Goal: Contribute content: Contribute content

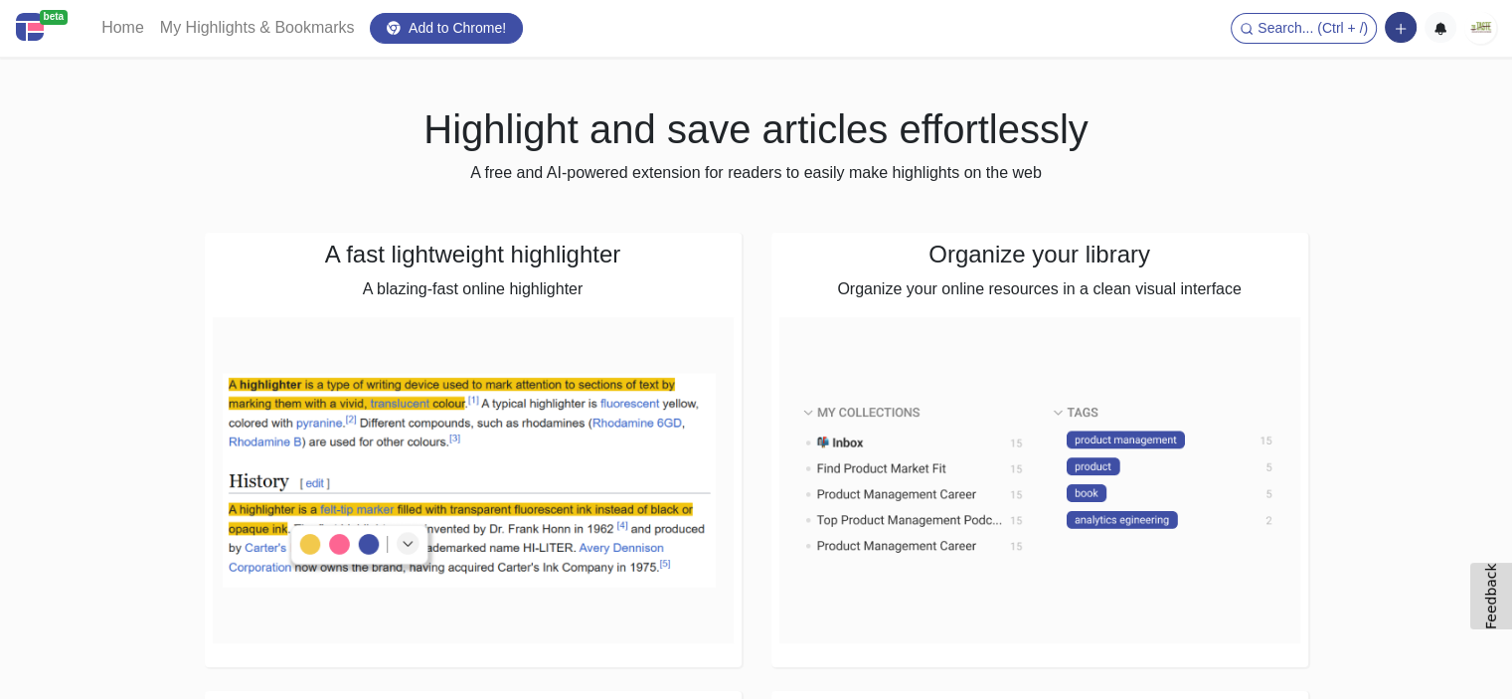
click at [1401, 26] on icon "button" at bounding box center [1400, 29] width 14 height 14
click at [1316, 102] on button "Add a note block" at bounding box center [1332, 101] width 166 height 32
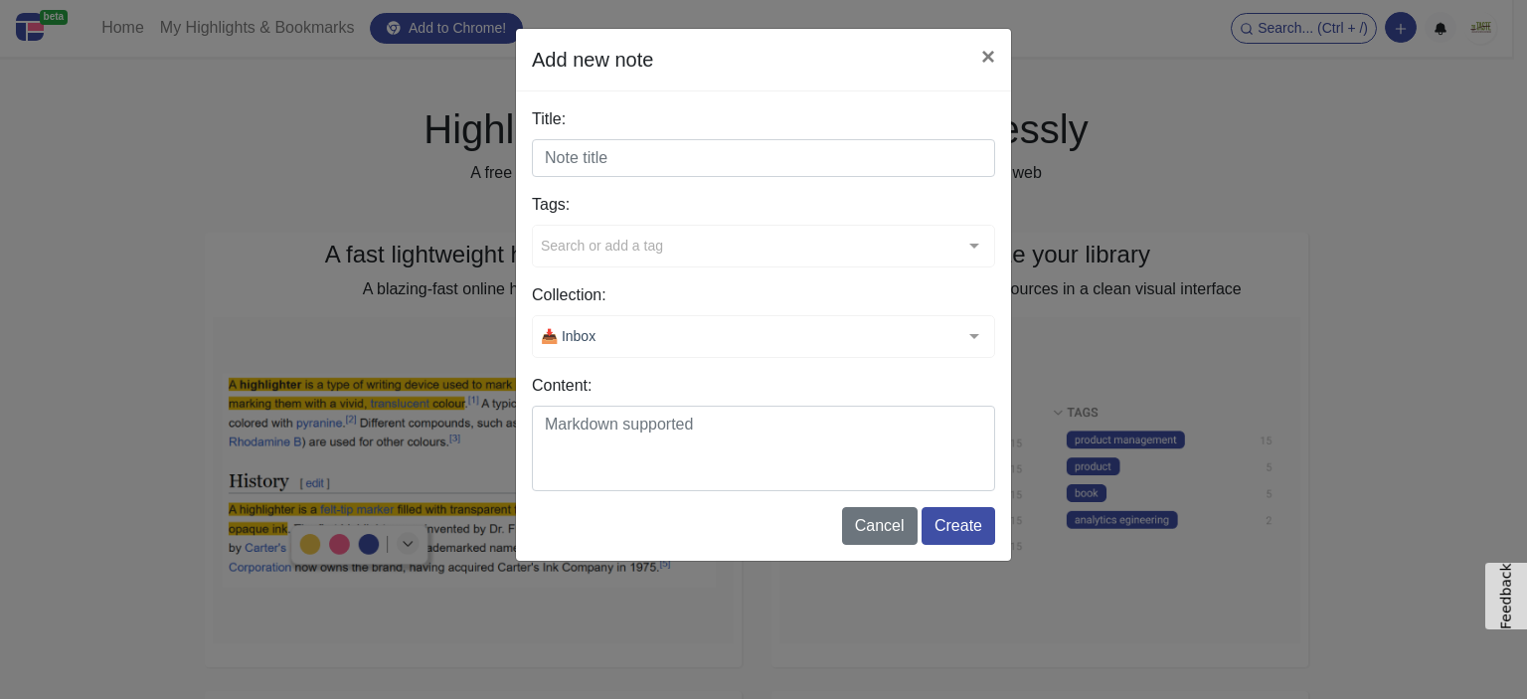
click at [590, 166] on input "Title:" at bounding box center [763, 158] width 463 height 38
click at [692, 170] on input "Title:" at bounding box center [763, 158] width 463 height 38
paste input "Bright Mediterranean Flavors"
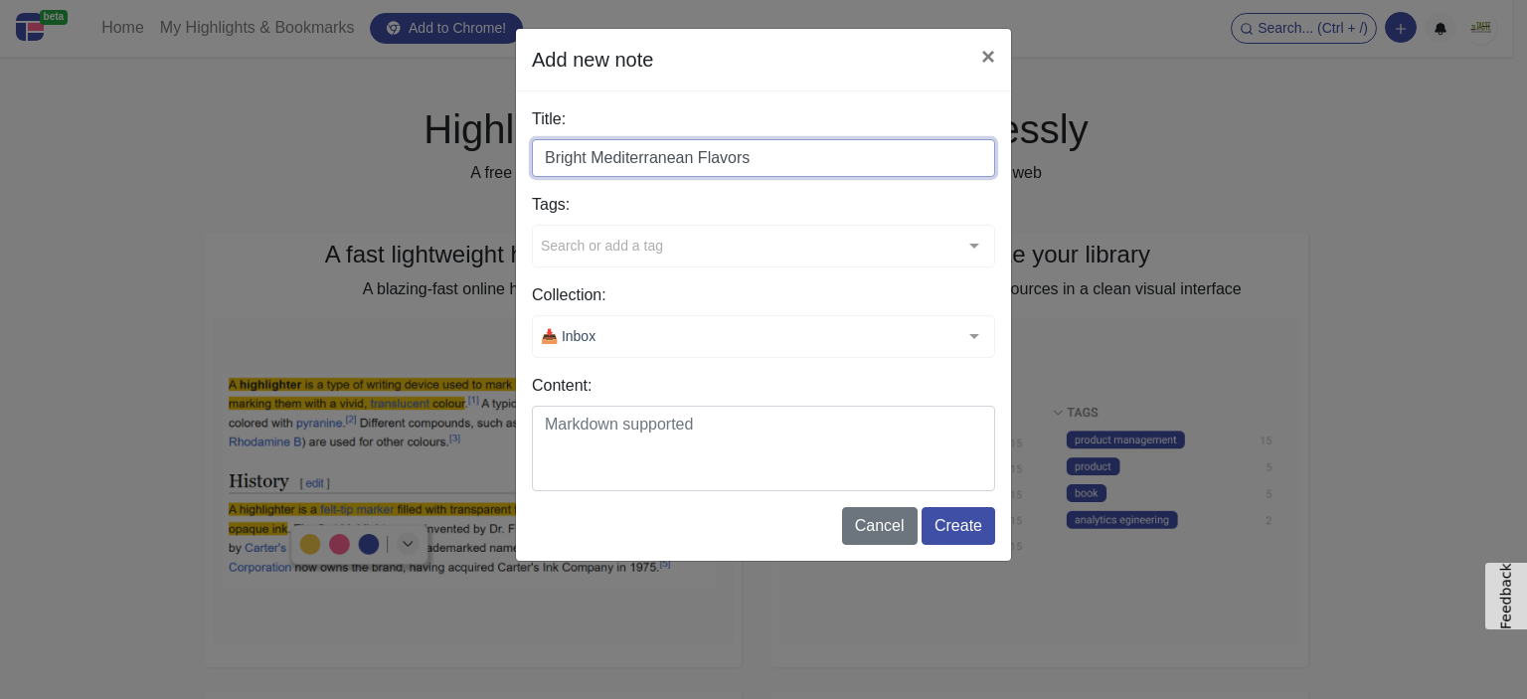
type input "Bright Mediterranean Flavors"
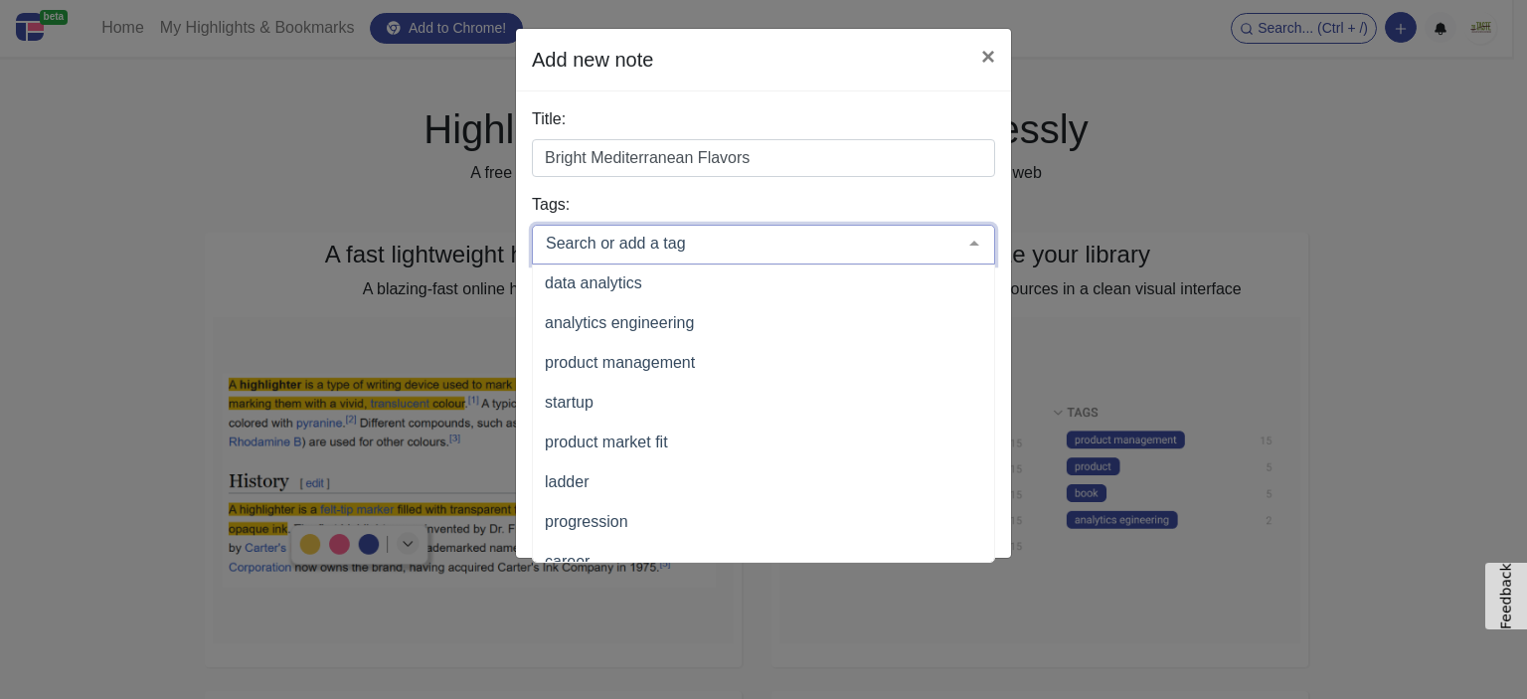
scroll to position [281, 0]
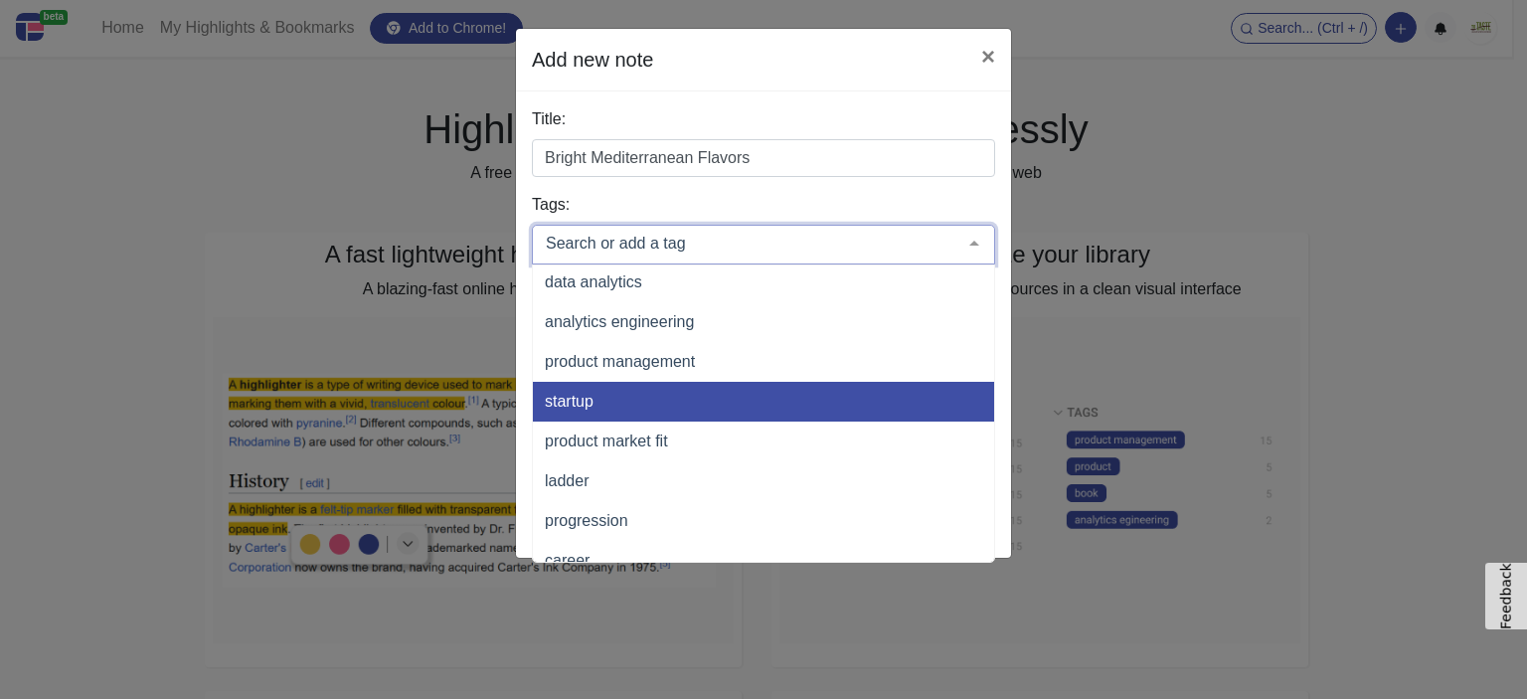
click at [628, 409] on span "startup" at bounding box center [831, 402] width 596 height 40
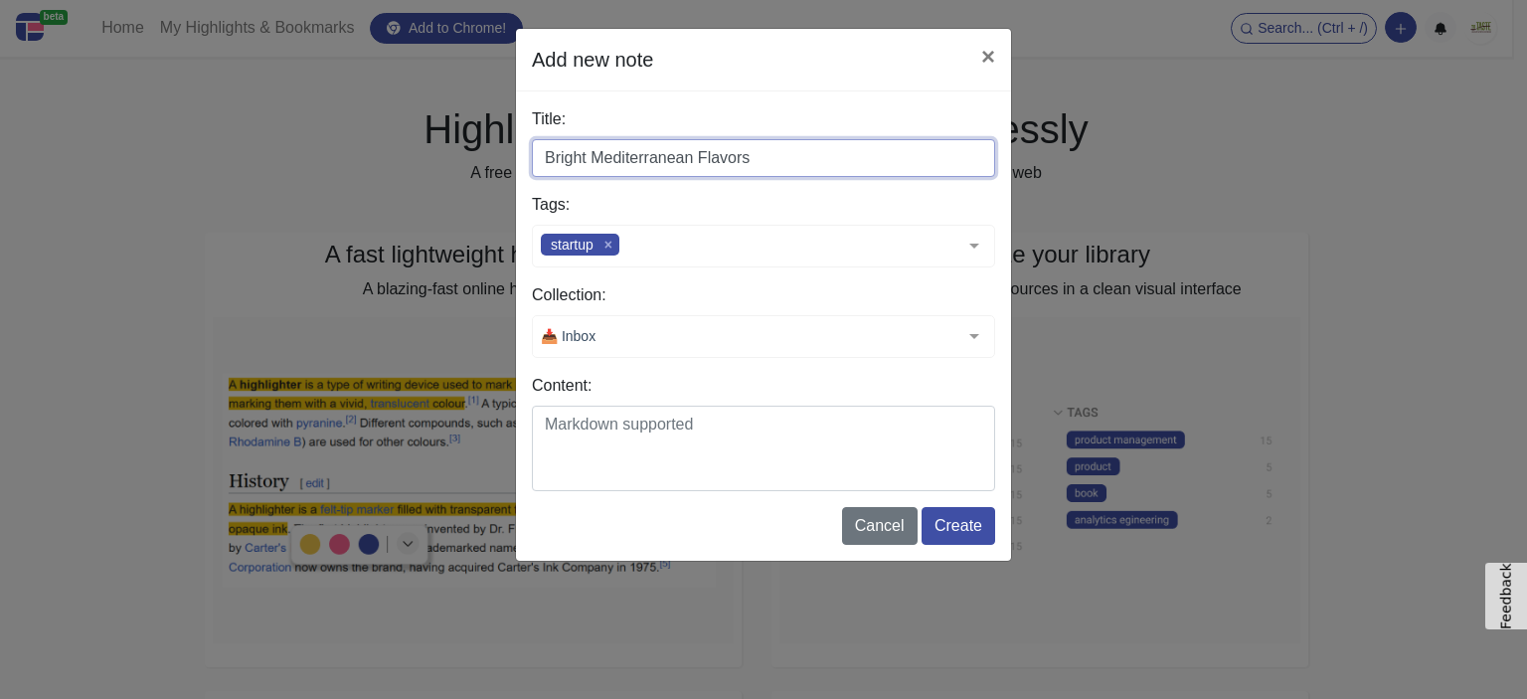
click at [679, 172] on input "Bright Mediterranean Flavors" at bounding box center [763, 158] width 463 height 38
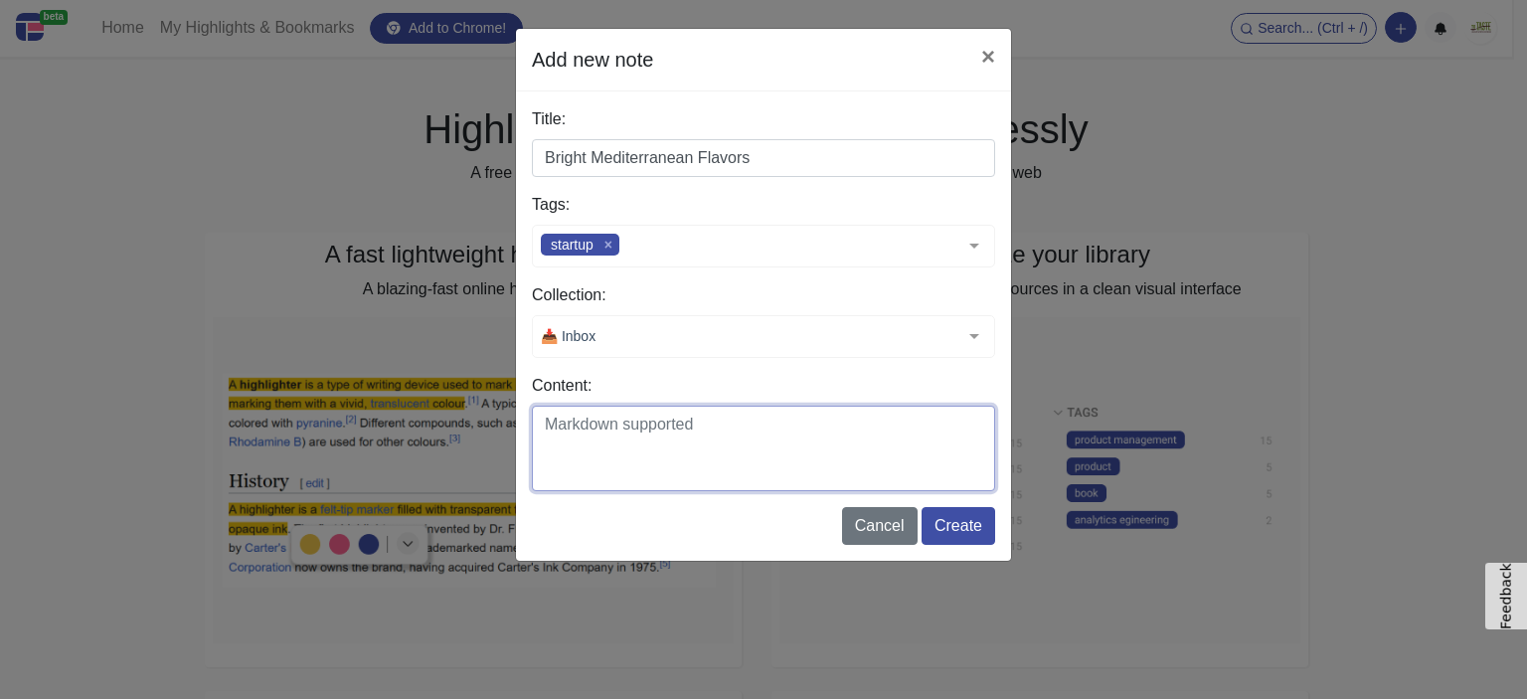
click at [626, 421] on textarea "Content:" at bounding box center [763, 447] width 463 height 85
click at [572, 439] on textarea "Content:" at bounding box center [763, 447] width 463 height 85
paste textarea "Taste the essence of the Mediterranean in every bite of this Mediterranean Wrap…"
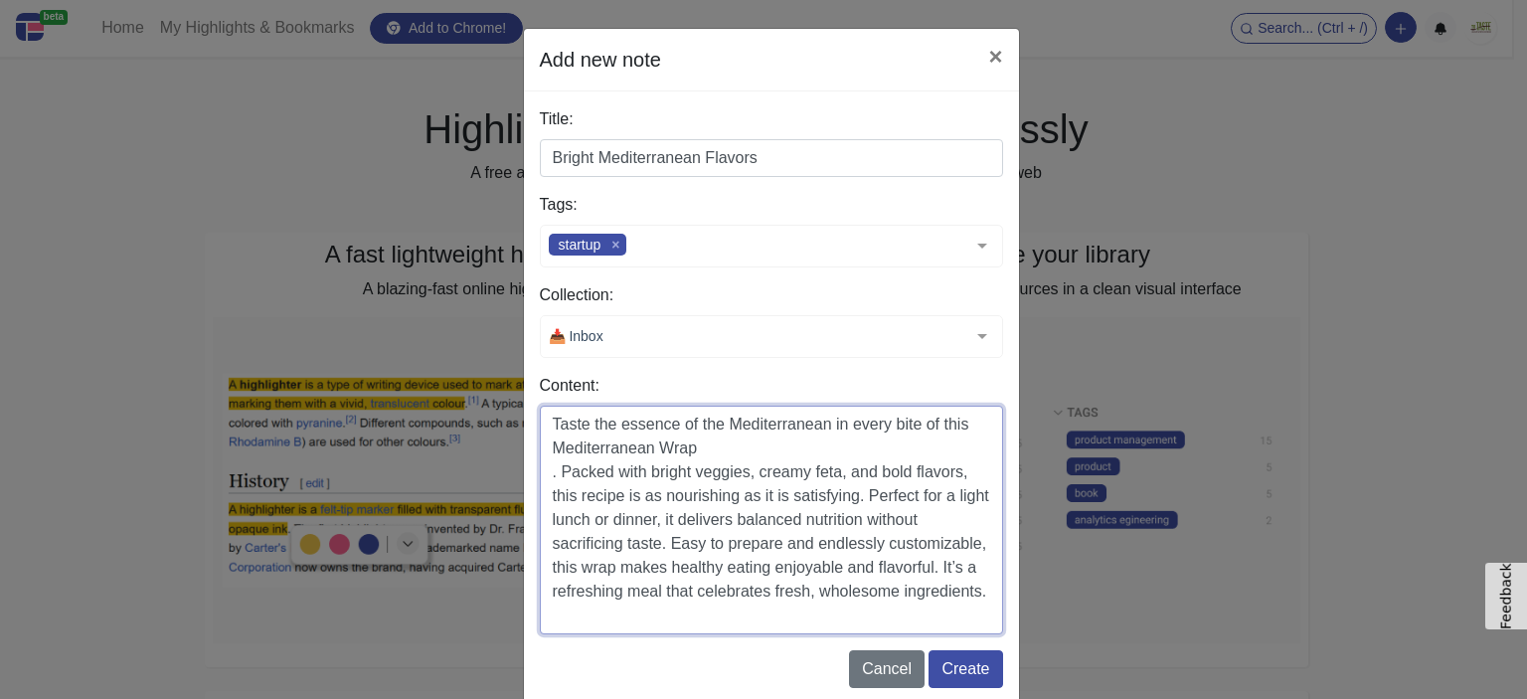
scroll to position [0, 0]
click at [547, 479] on textarea "Taste the essence of the Mediterranean in every bite of this Mediterranean Wrap…" at bounding box center [771, 519] width 463 height 229
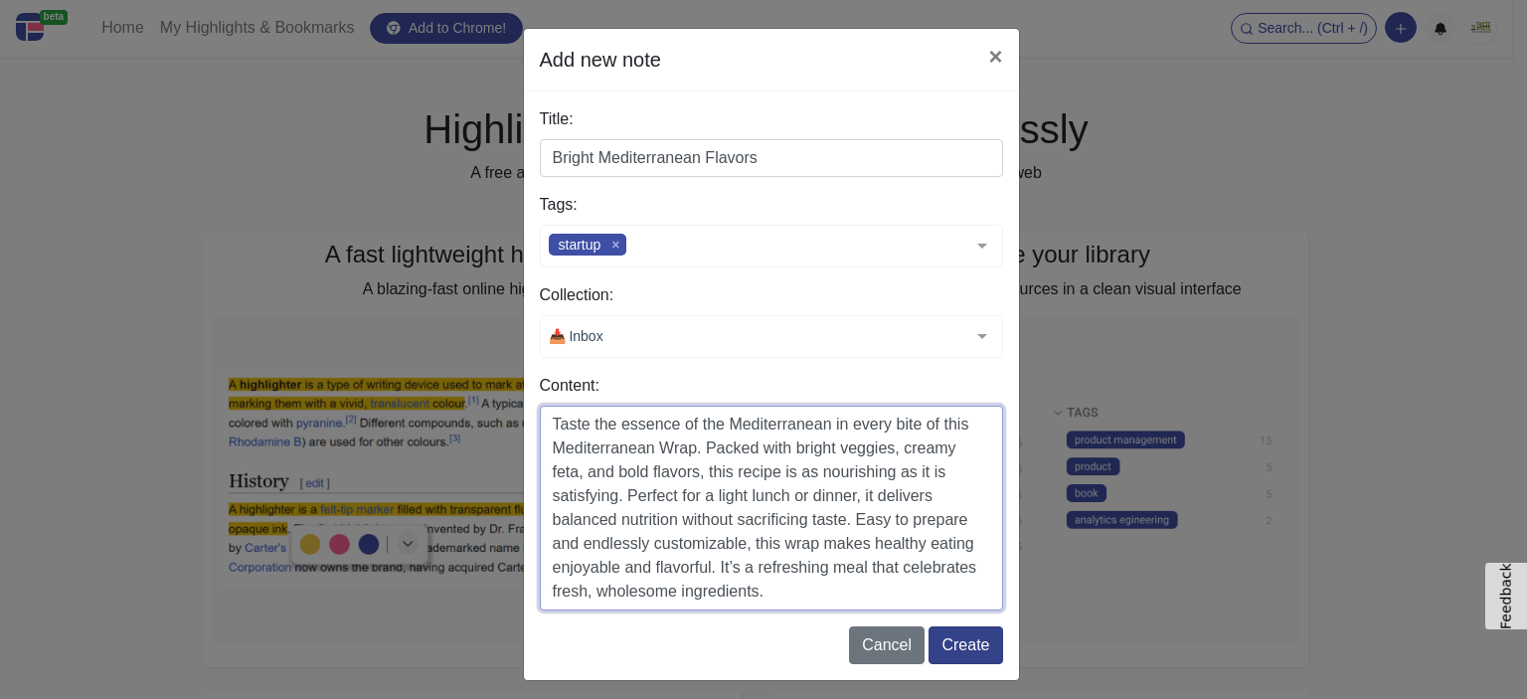
type textarea "Taste the essence of the Mediterranean in every bite of this Mediterranean Wrap…"
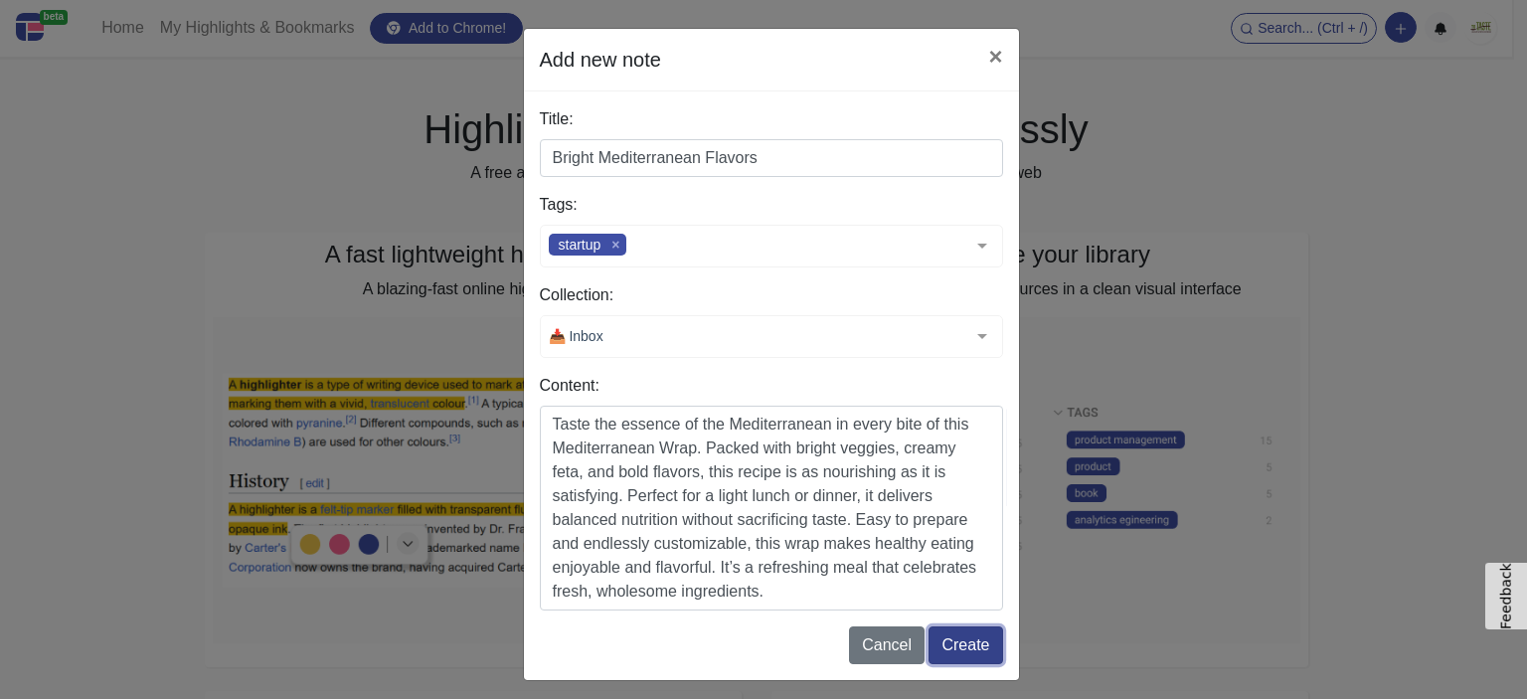
click at [928, 635] on button "Create" at bounding box center [965, 645] width 74 height 38
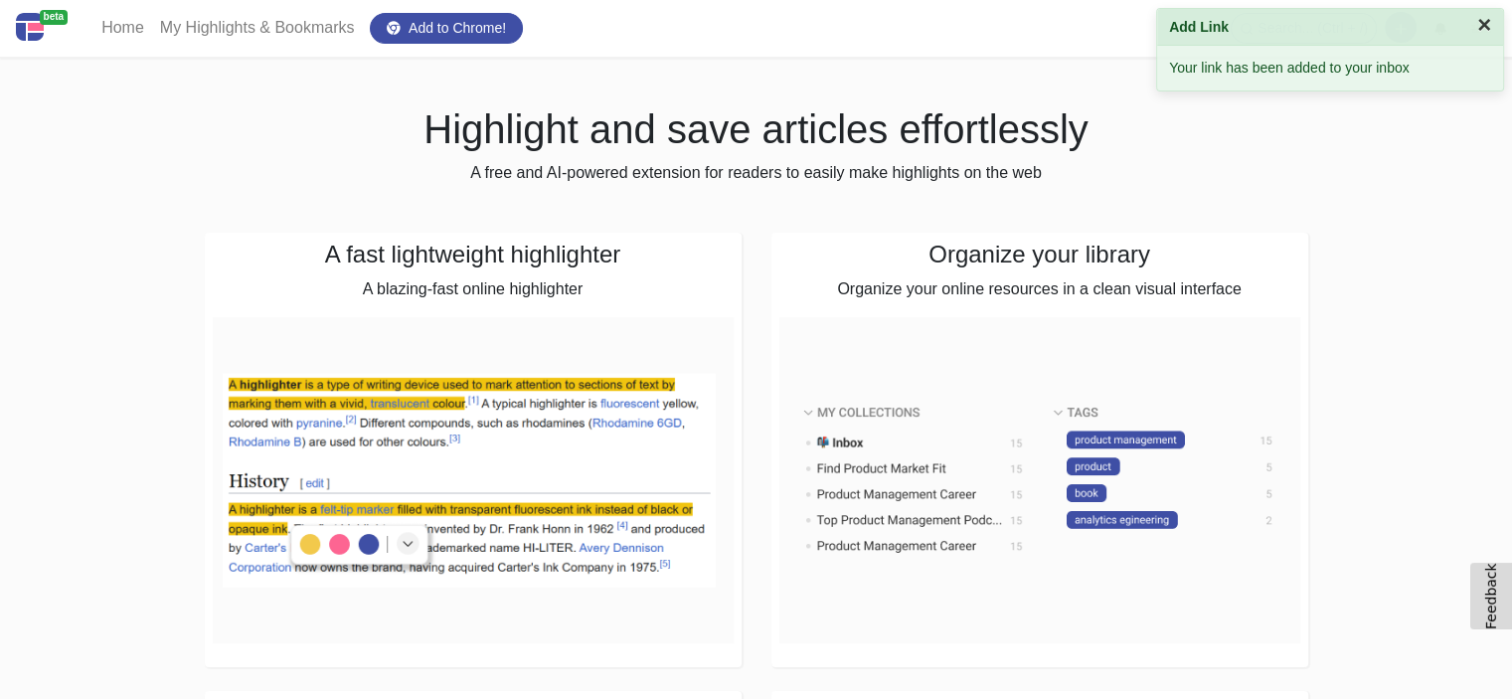
click at [1490, 31] on button "×" at bounding box center [1484, 25] width 14 height 24
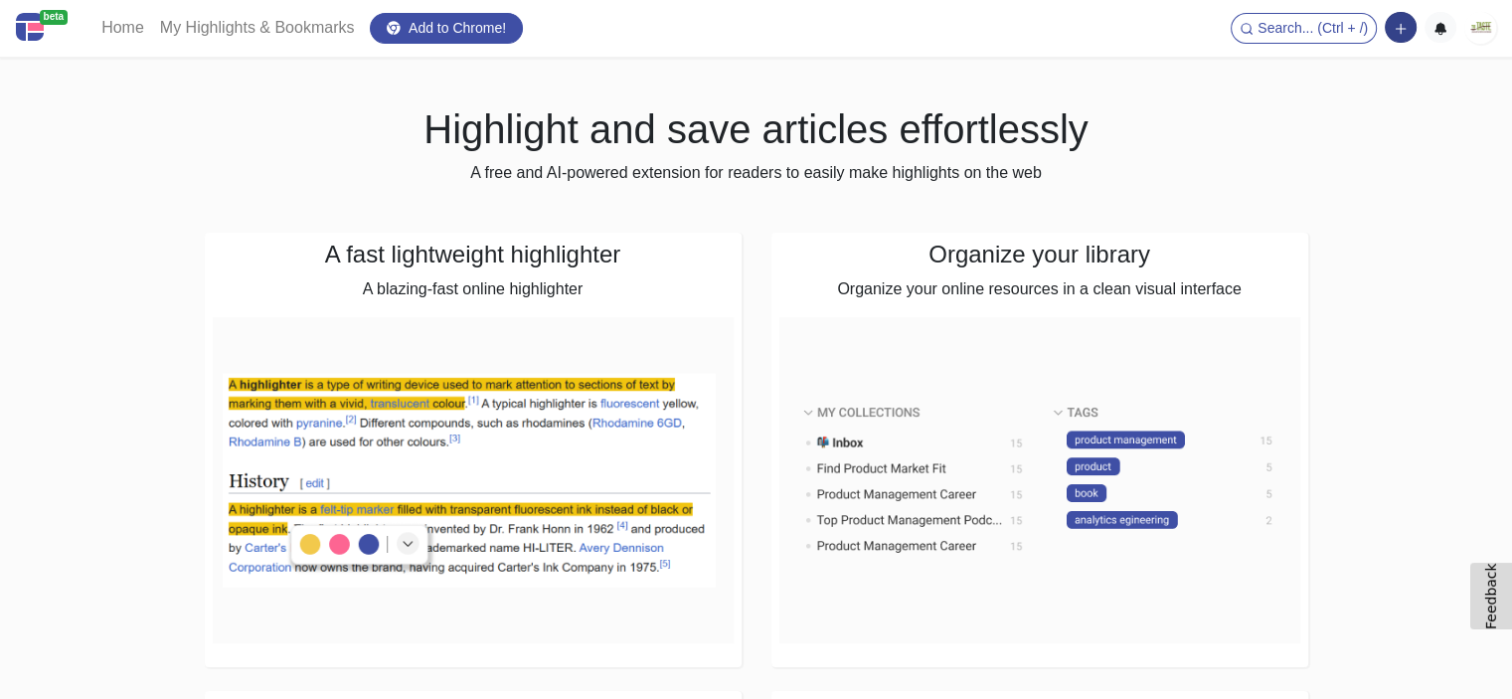
click at [1414, 31] on button "button" at bounding box center [1400, 27] width 32 height 31
click at [1484, 35] on img at bounding box center [1480, 28] width 32 height 32
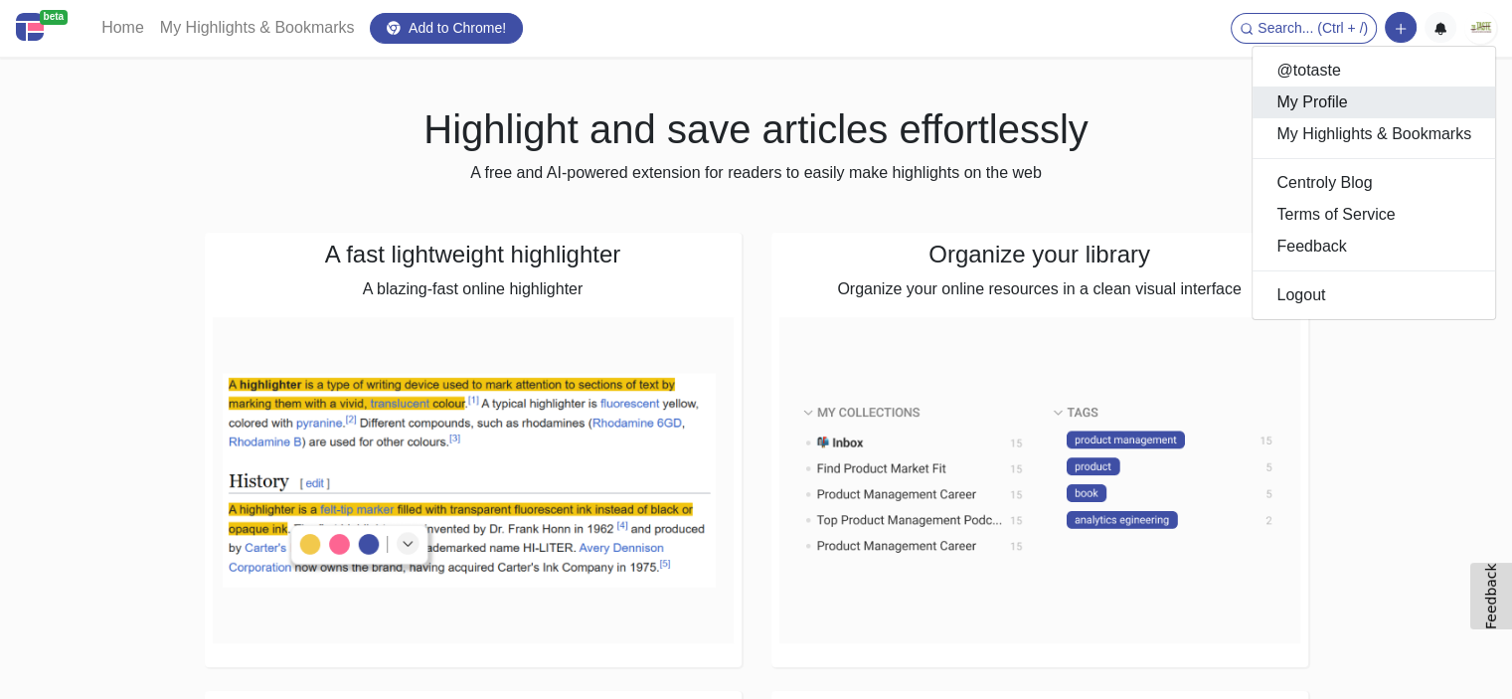
click at [1411, 117] on link "My Profile" at bounding box center [1373, 102] width 242 height 32
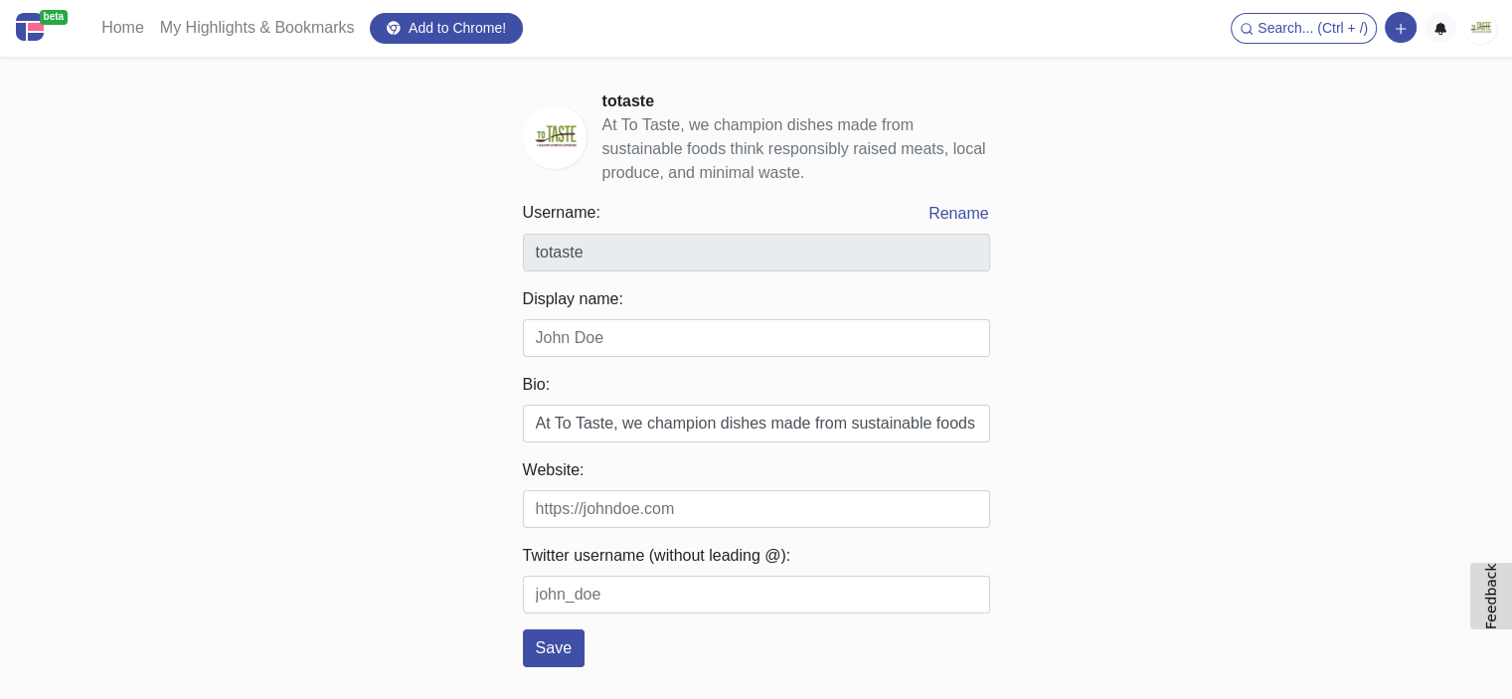
click at [1475, 26] on img at bounding box center [1480, 28] width 32 height 32
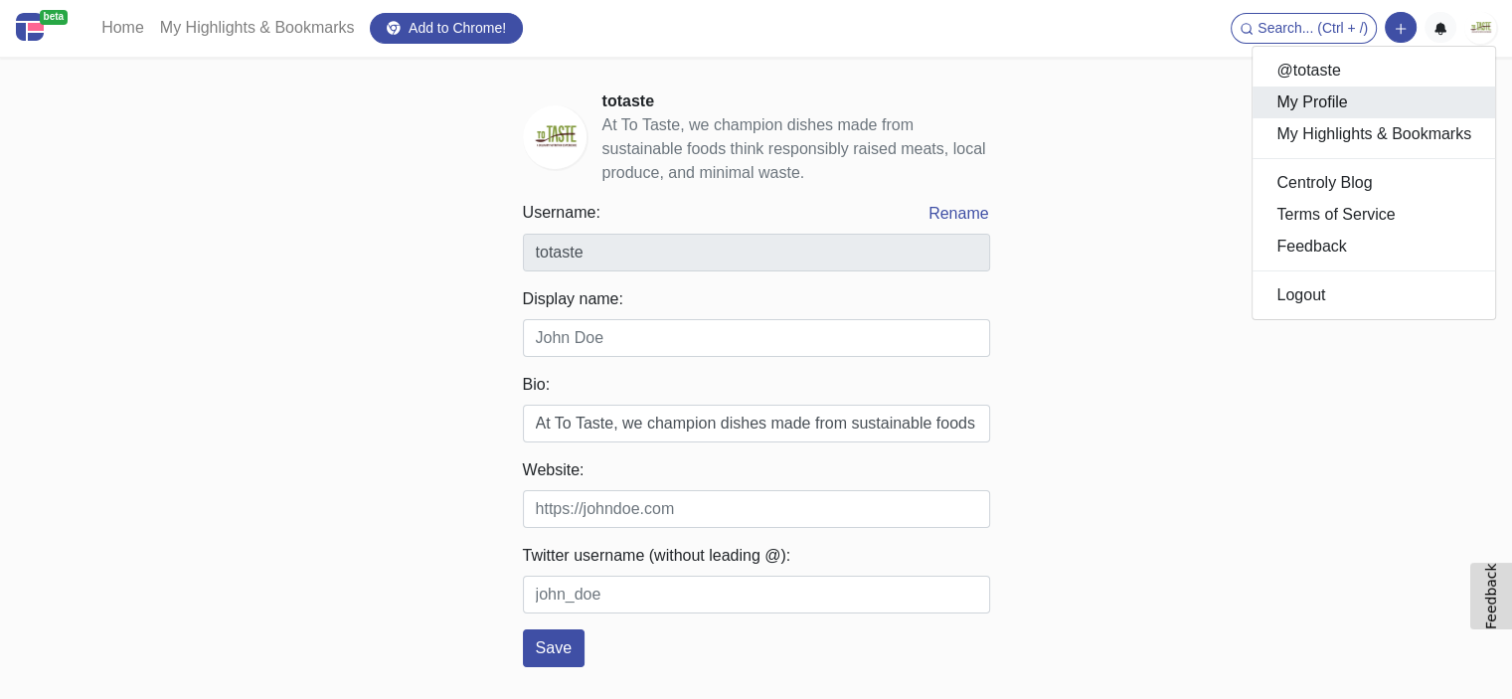
click at [1347, 109] on link "My Profile" at bounding box center [1373, 102] width 242 height 32
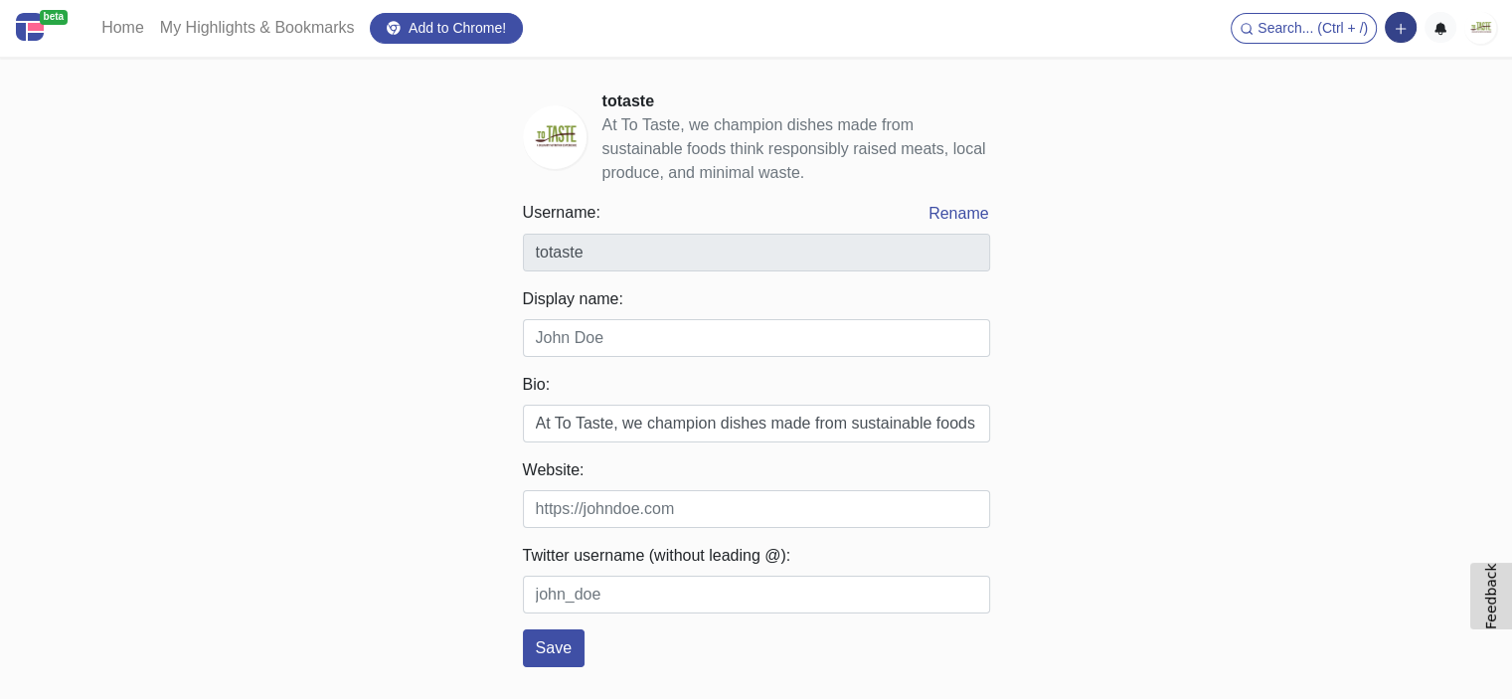
click at [1403, 32] on icon "button" at bounding box center [1400, 29] width 14 height 14
click at [1328, 64] on button "Add a link block" at bounding box center [1332, 70] width 166 height 32
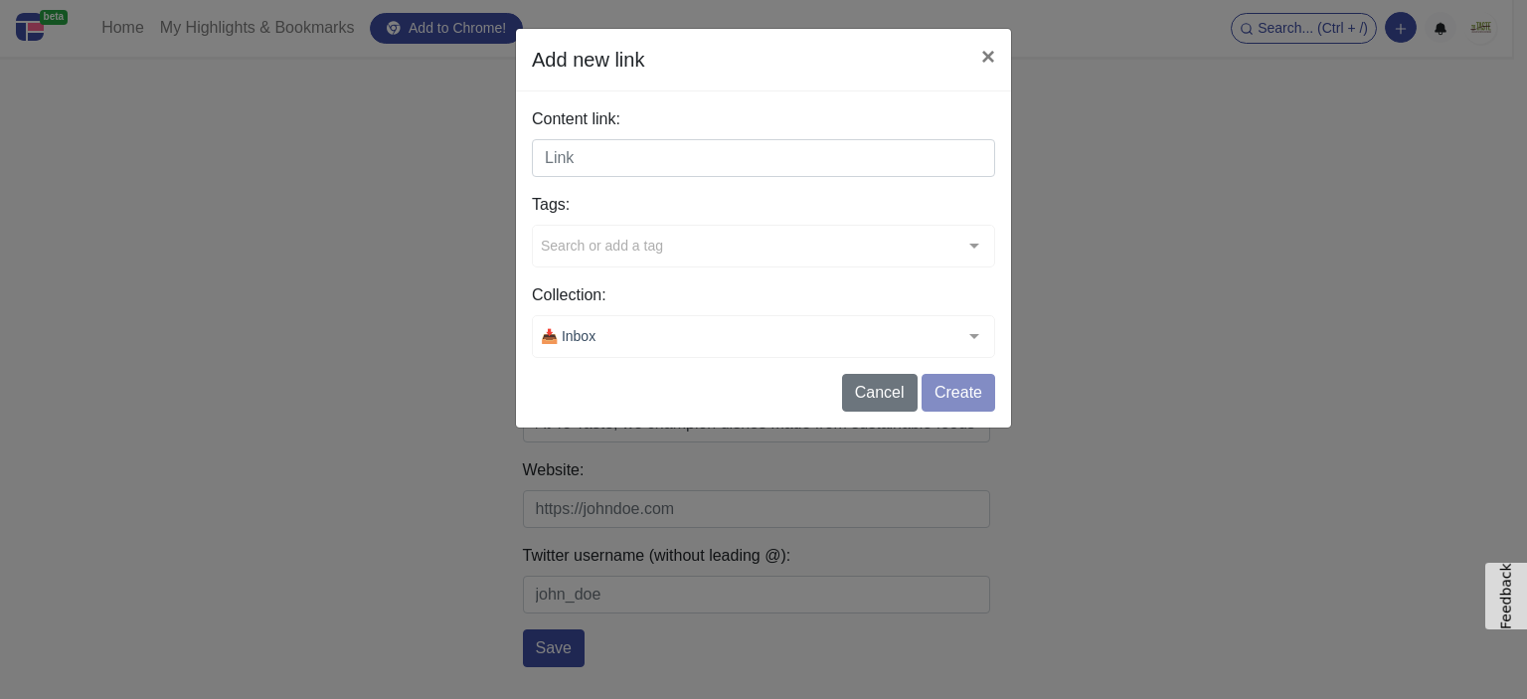
click at [563, 164] on input "Content link:" at bounding box center [763, 158] width 463 height 38
click at [764, 150] on input "Content link:" at bounding box center [763, 158] width 463 height 38
paste input "[URL][DOMAIN_NAME]"
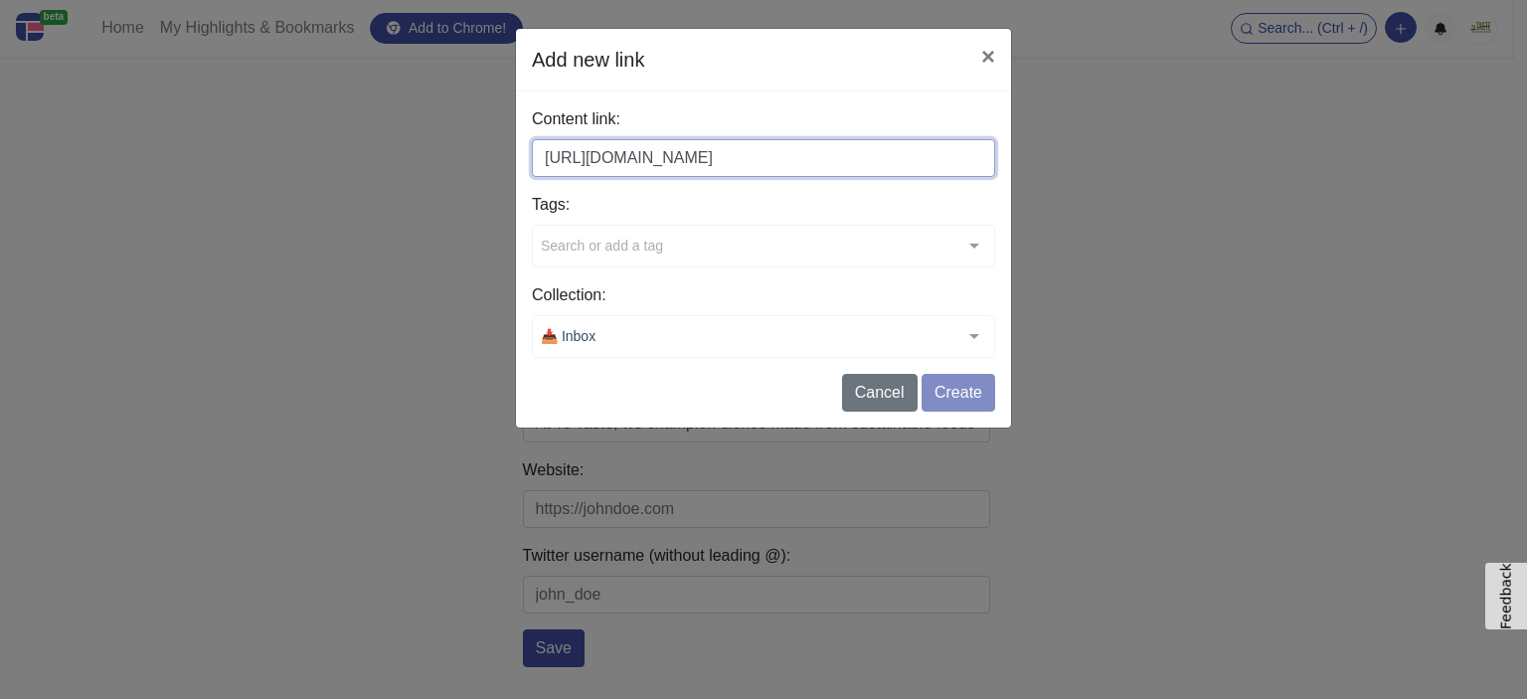
type input "[URL][DOMAIN_NAME]"
click at [673, 252] on div "Tags: Search or add a tag typescript handbook github repo tutorial starter book…" at bounding box center [763, 230] width 463 height 75
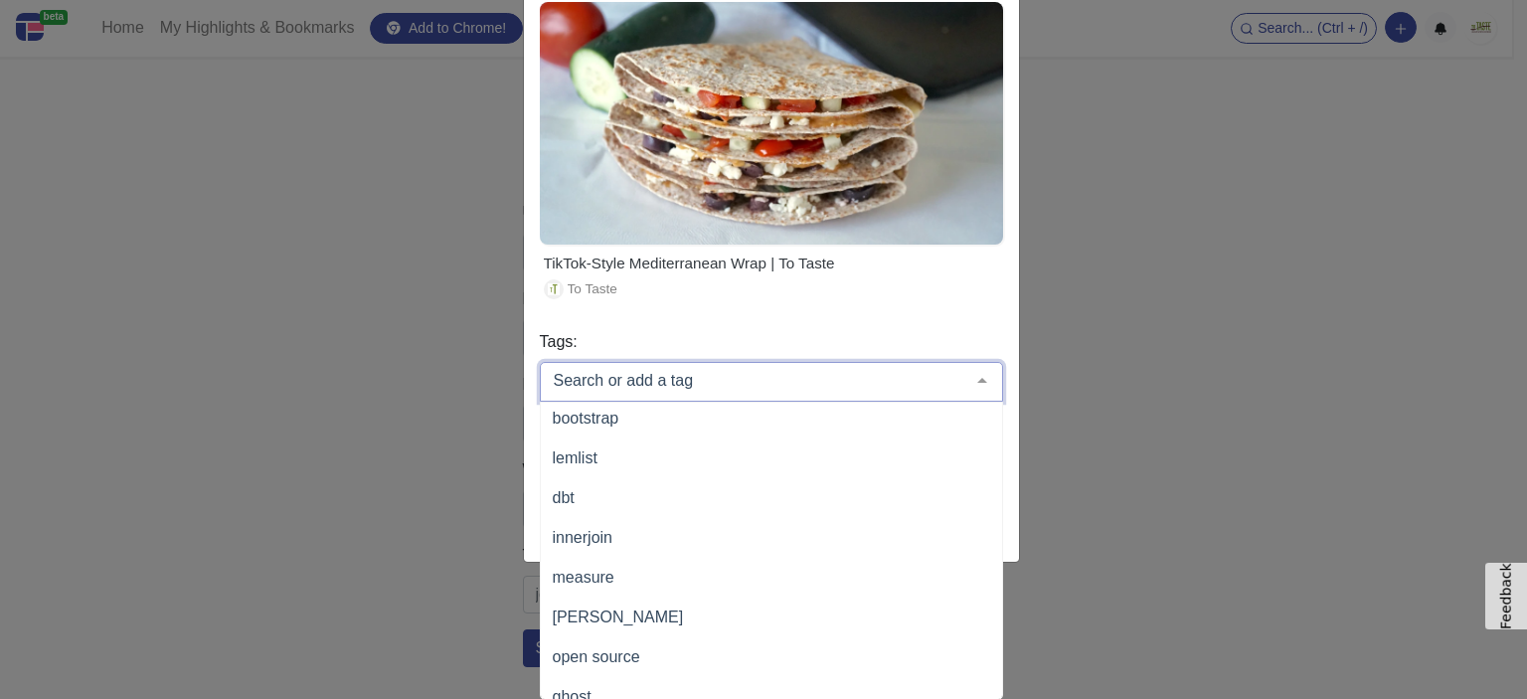
scroll to position [3641, 0]
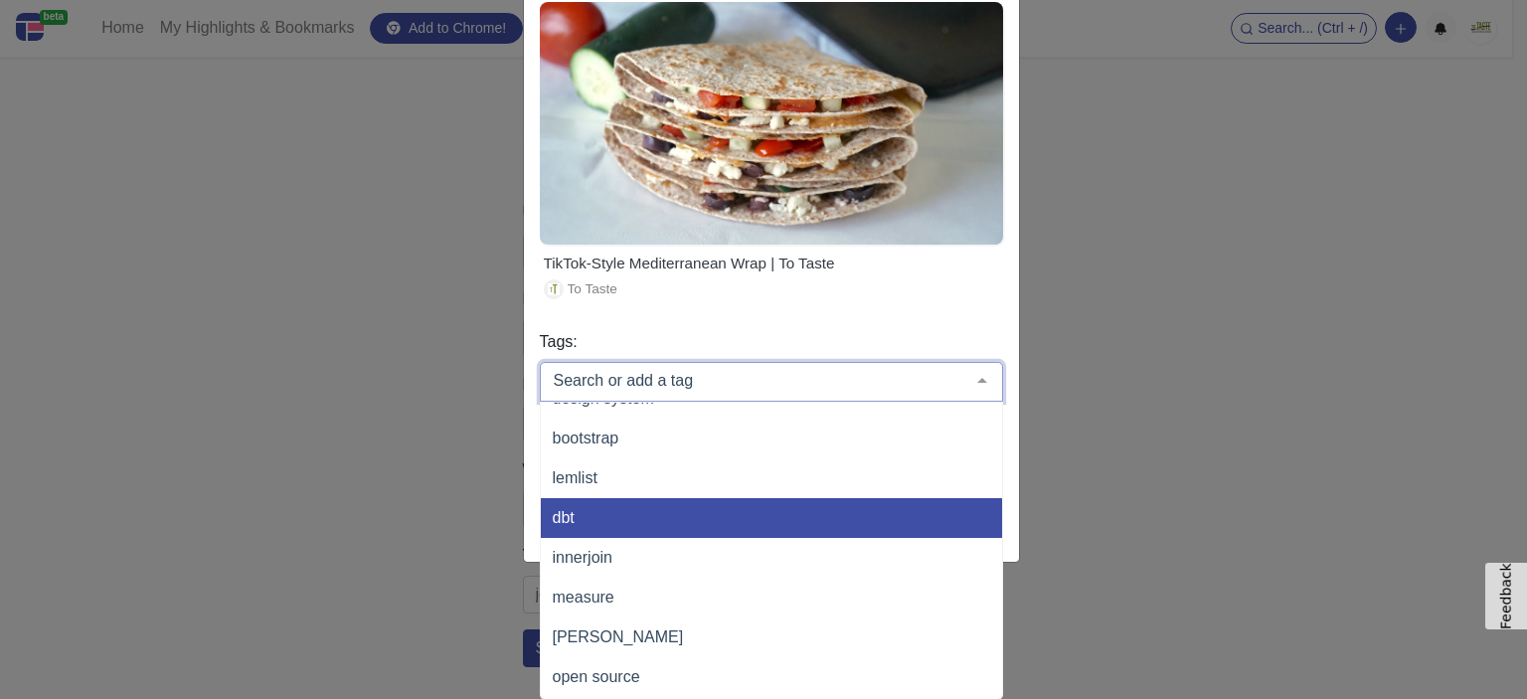
drag, startPoint x: 732, startPoint y: 563, endPoint x: 583, endPoint y: 511, distance: 157.8
click at [583, 511] on span "dbt" at bounding box center [839, 518] width 596 height 40
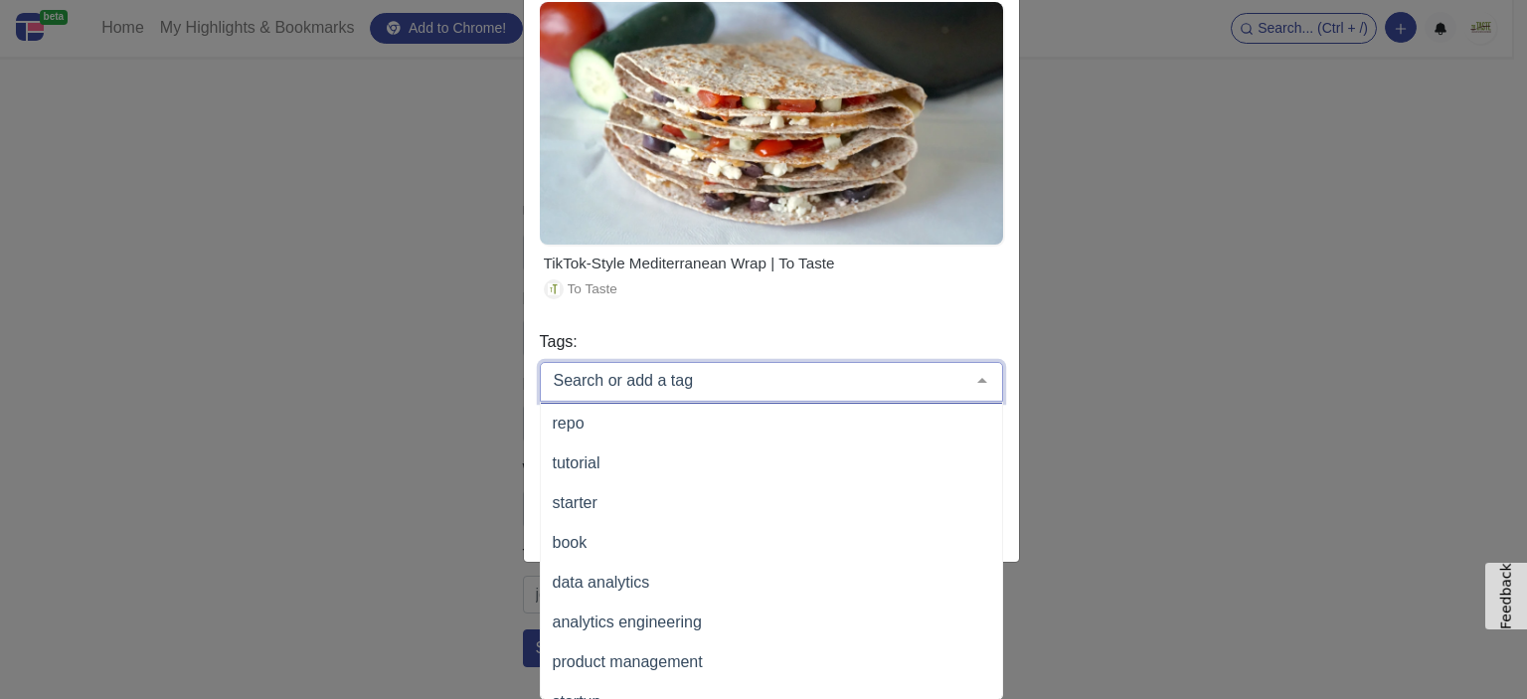
scroll to position [119, 0]
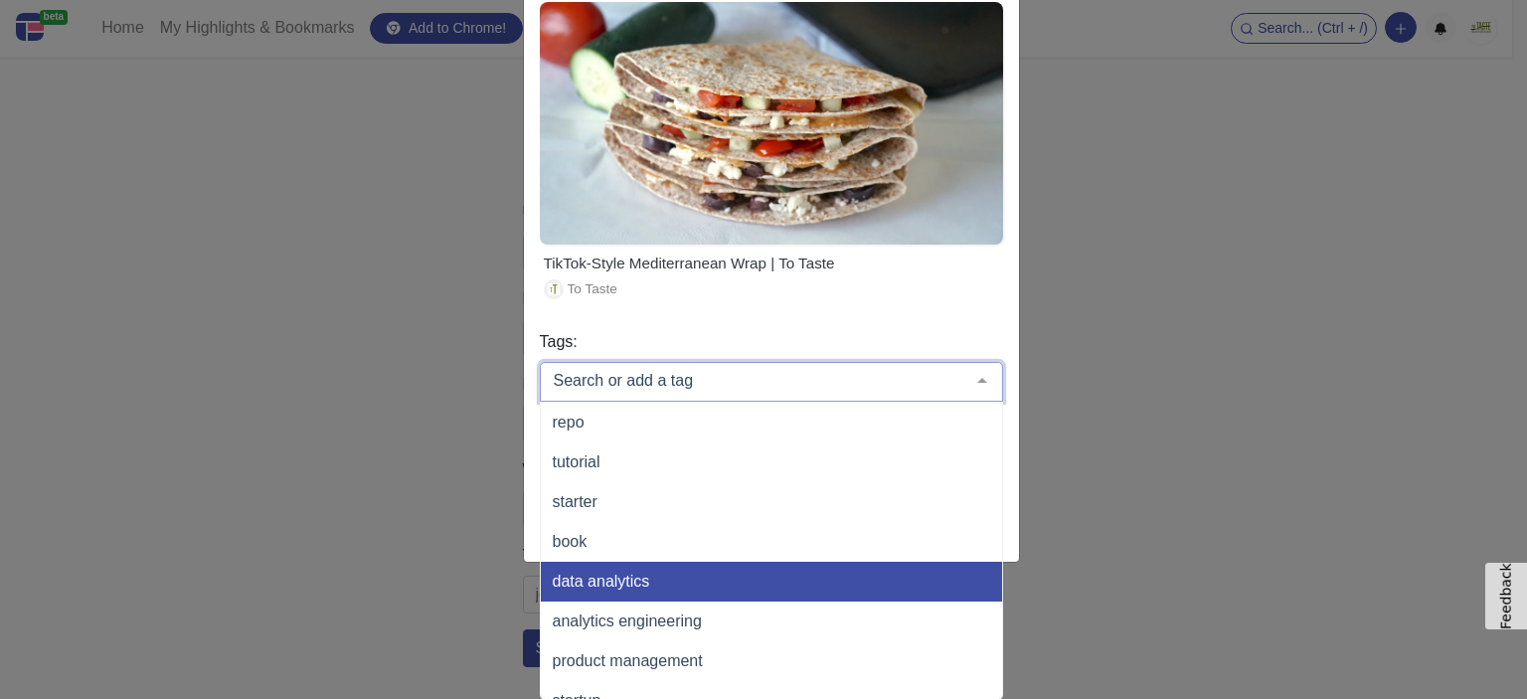
click at [601, 572] on span "data analytics" at bounding box center [601, 580] width 97 height 17
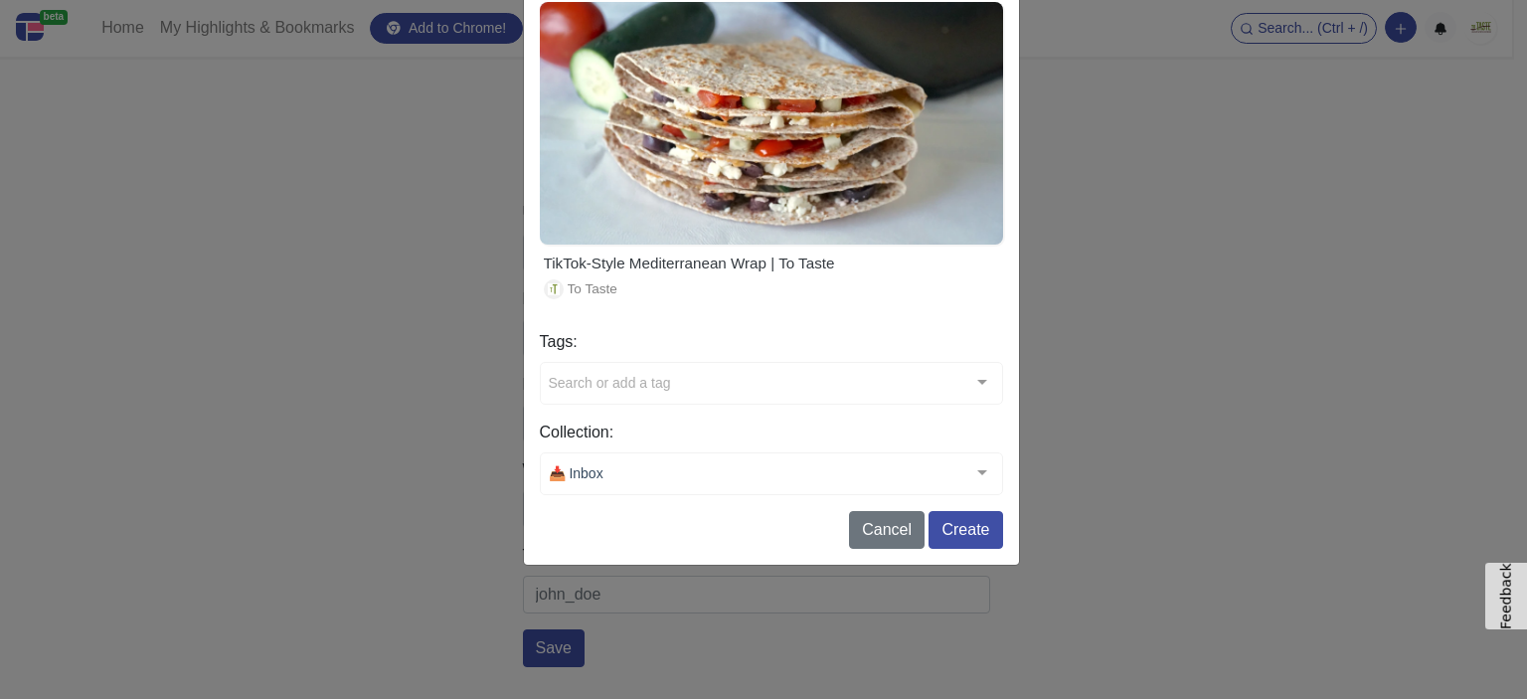
click at [670, 325] on form "Content link: [URL][DOMAIN_NAME] TikTok-Style Mediterranean Wrap | To Taste To …" at bounding box center [771, 233] width 463 height 632
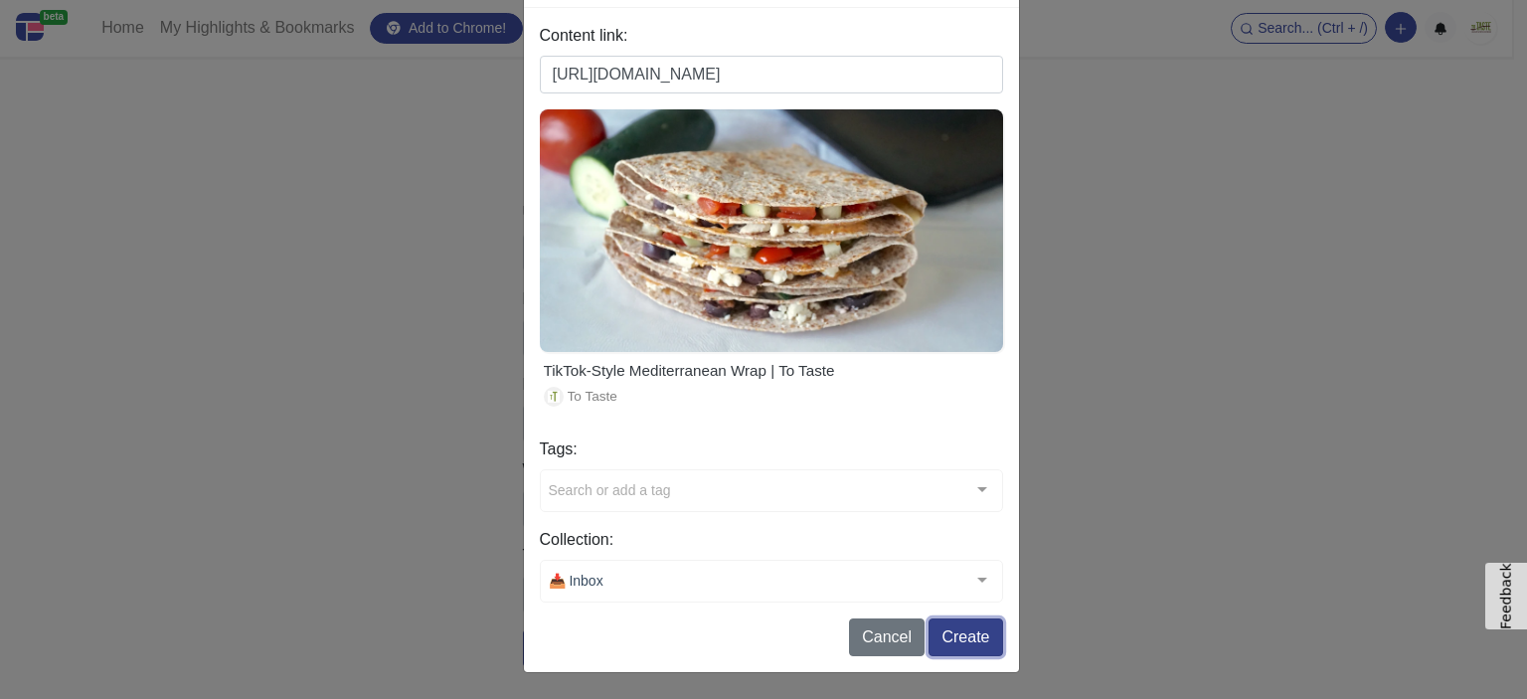
click at [992, 636] on button "Create" at bounding box center [965, 637] width 74 height 38
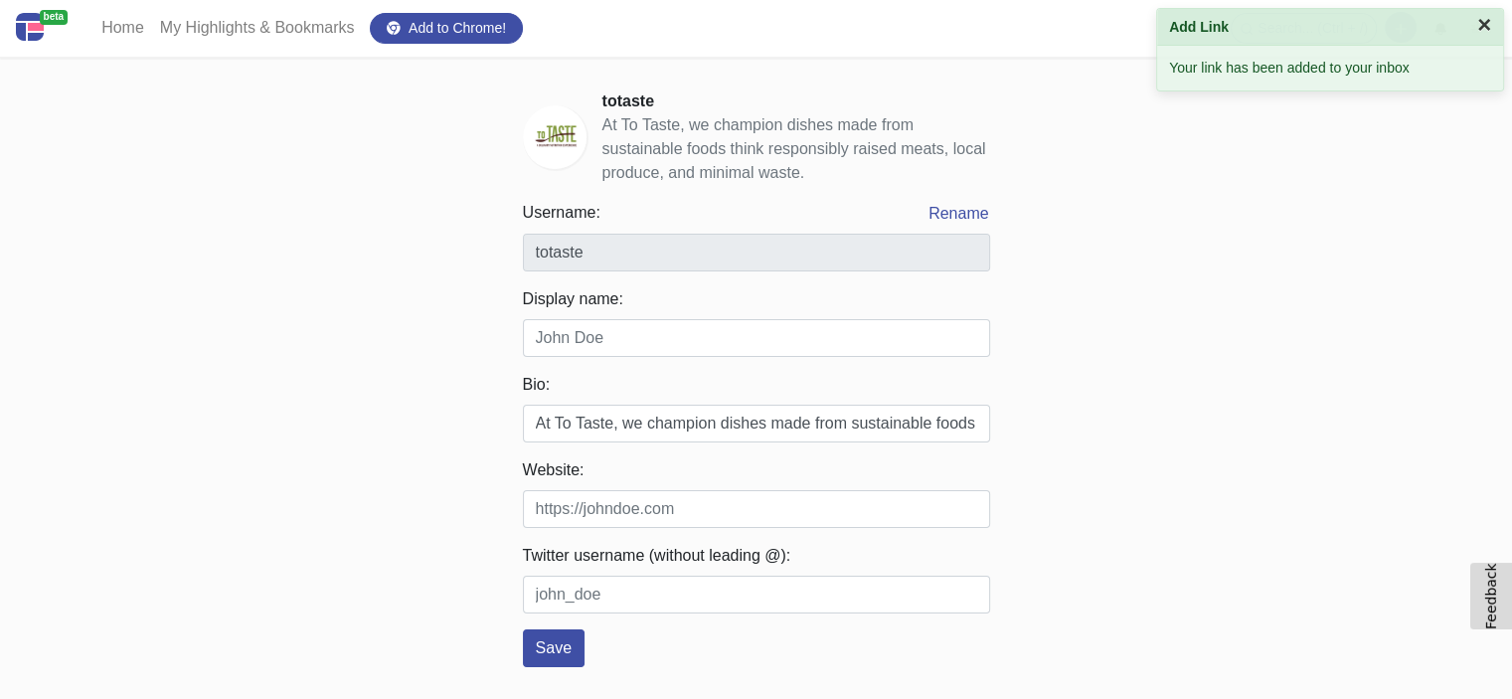
click at [1477, 16] on button "×" at bounding box center [1484, 25] width 14 height 24
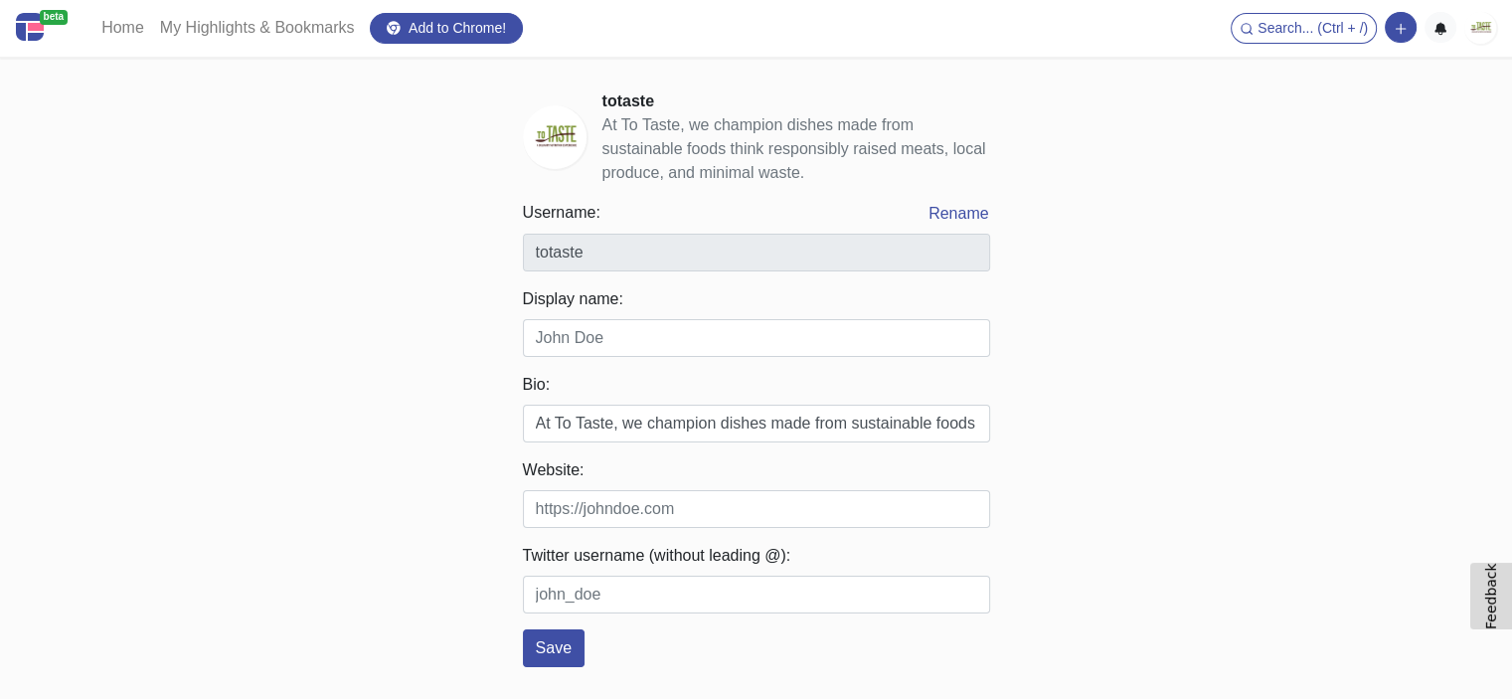
click at [1474, 30] on img at bounding box center [1480, 28] width 32 height 32
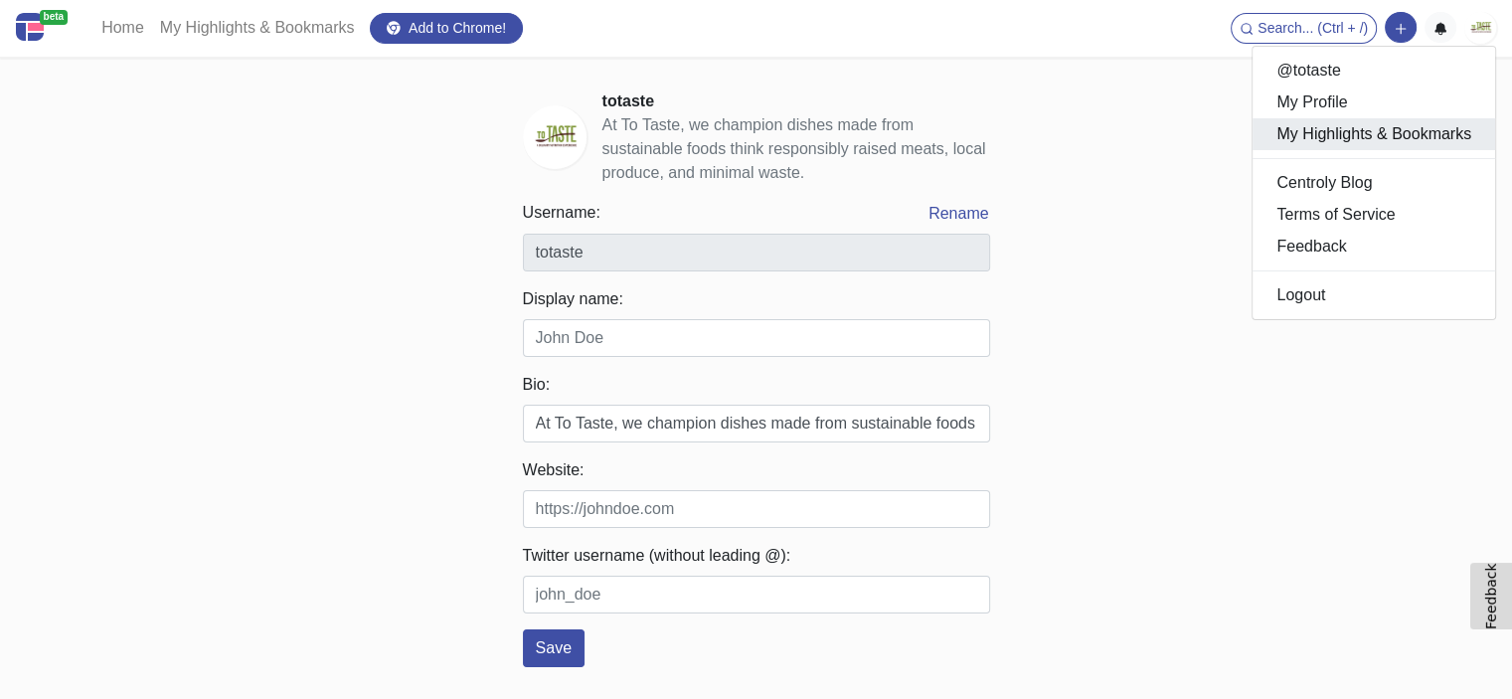
click at [1377, 142] on link "My Highlights & Bookmarks" at bounding box center [1373, 134] width 242 height 32
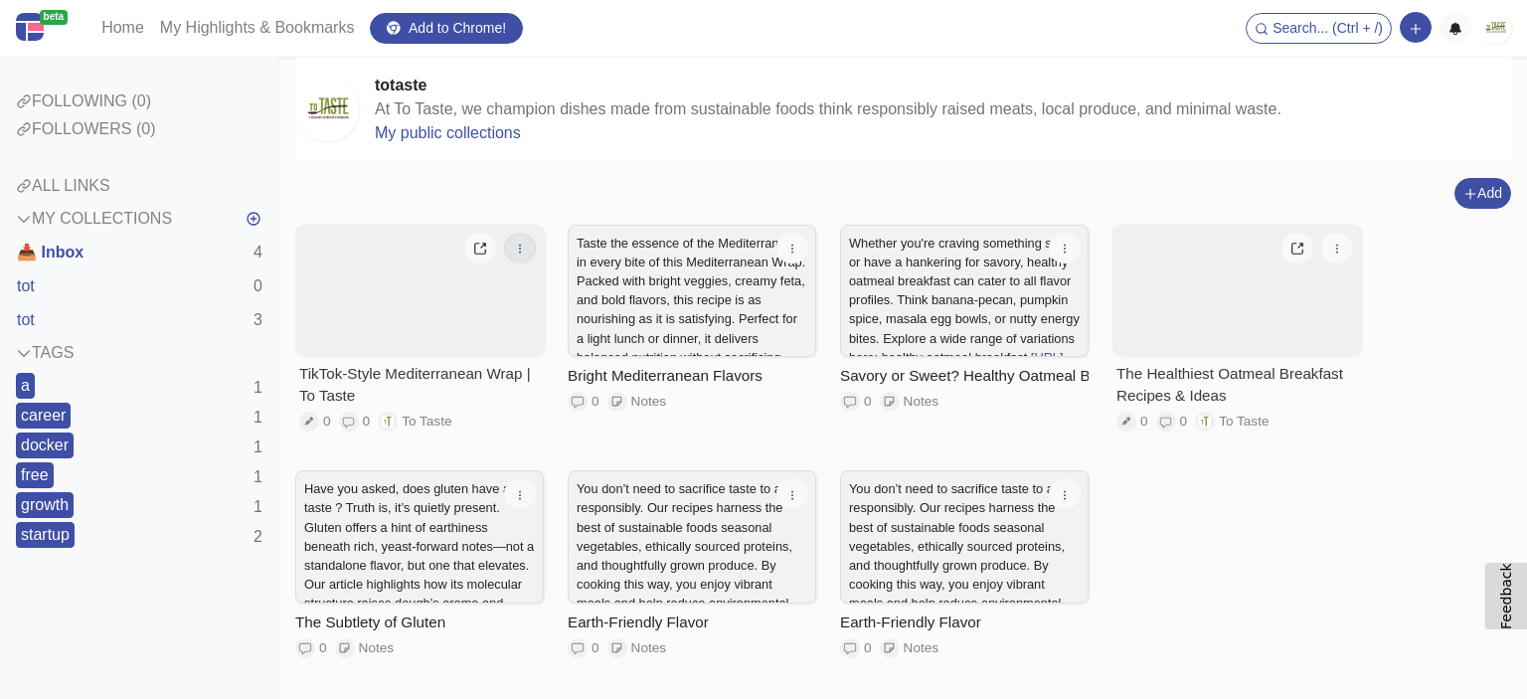
click at [521, 247] on icon "button" at bounding box center [520, 249] width 14 height 14
click at [500, 412] on div "0 0 To Taste" at bounding box center [419, 421] width 241 height 20
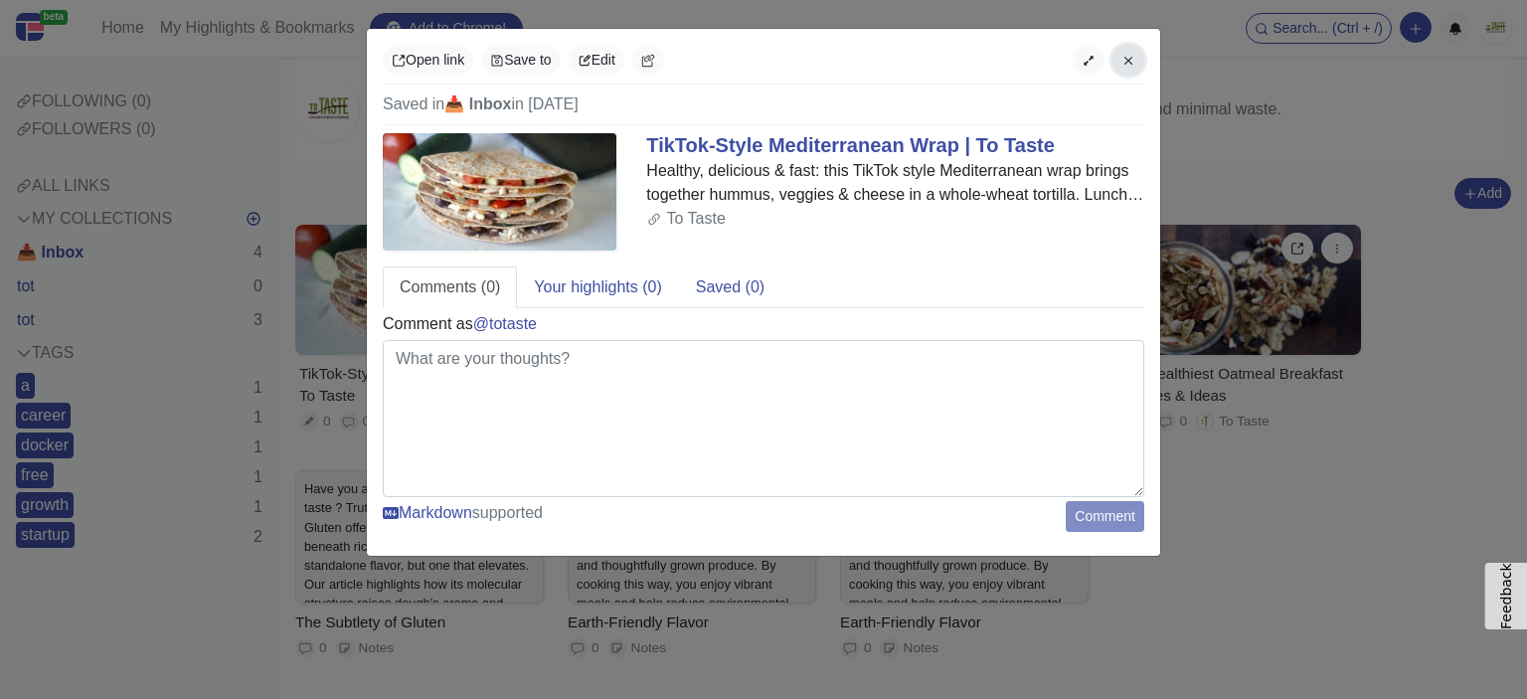
click at [1125, 68] on icon "button" at bounding box center [1128, 61] width 14 height 14
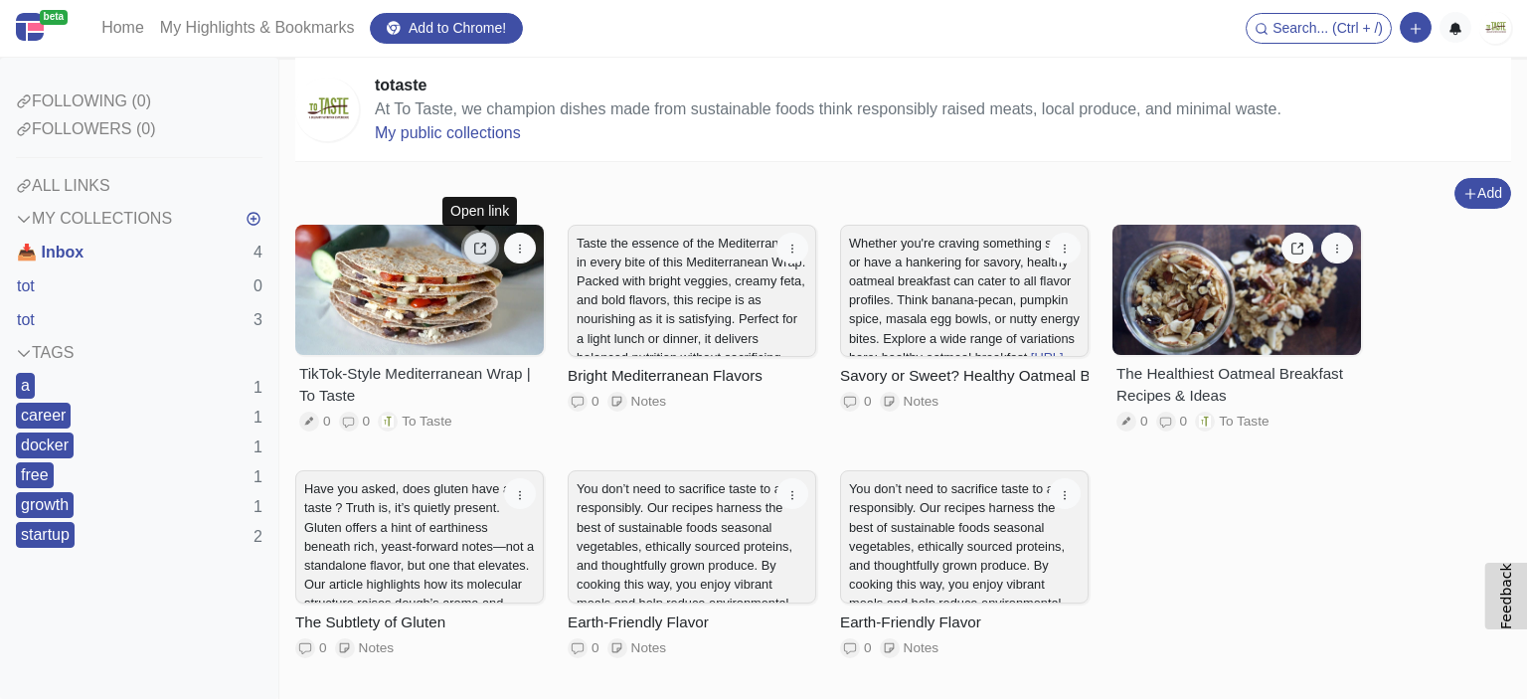
click at [478, 249] on icon at bounding box center [480, 249] width 14 height 14
click at [525, 248] on icon "button" at bounding box center [520, 249] width 14 height 14
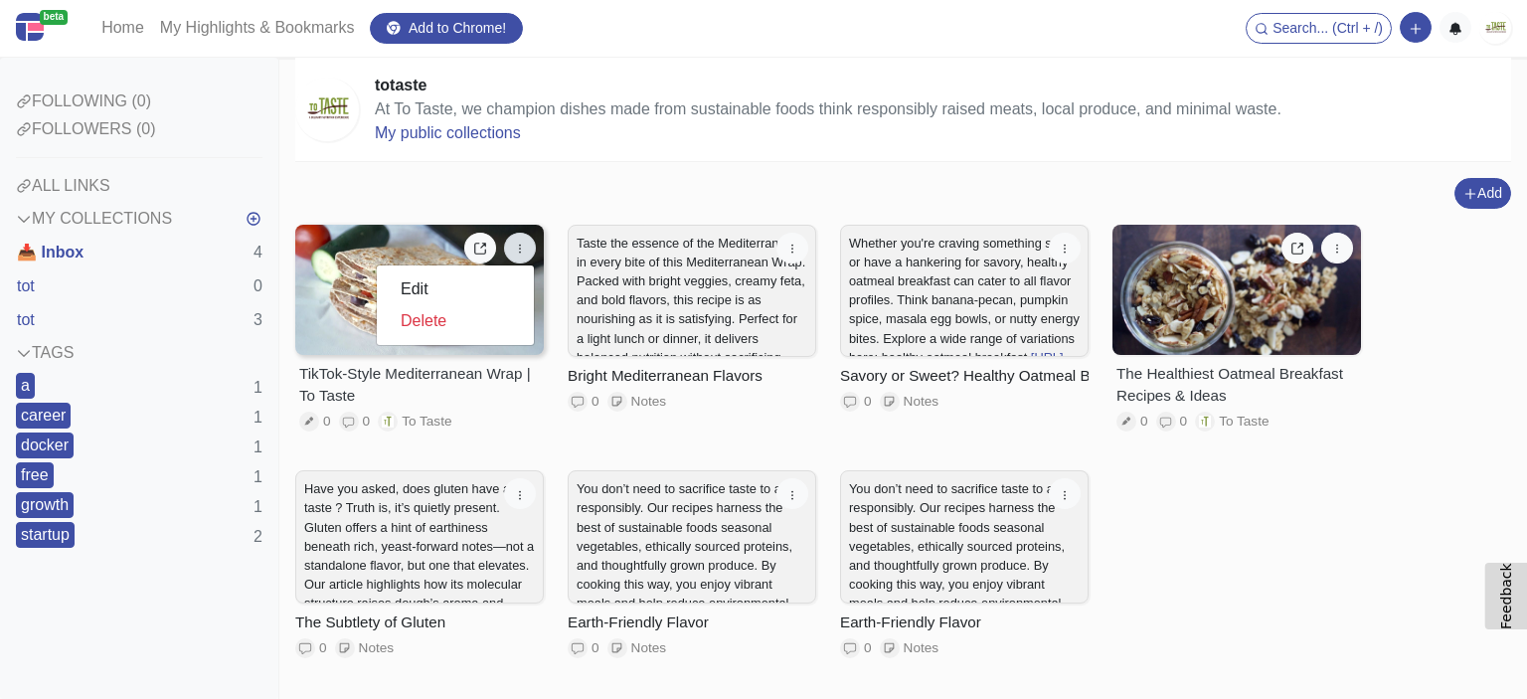
click at [517, 414] on div "0 0 To Taste" at bounding box center [419, 421] width 241 height 20
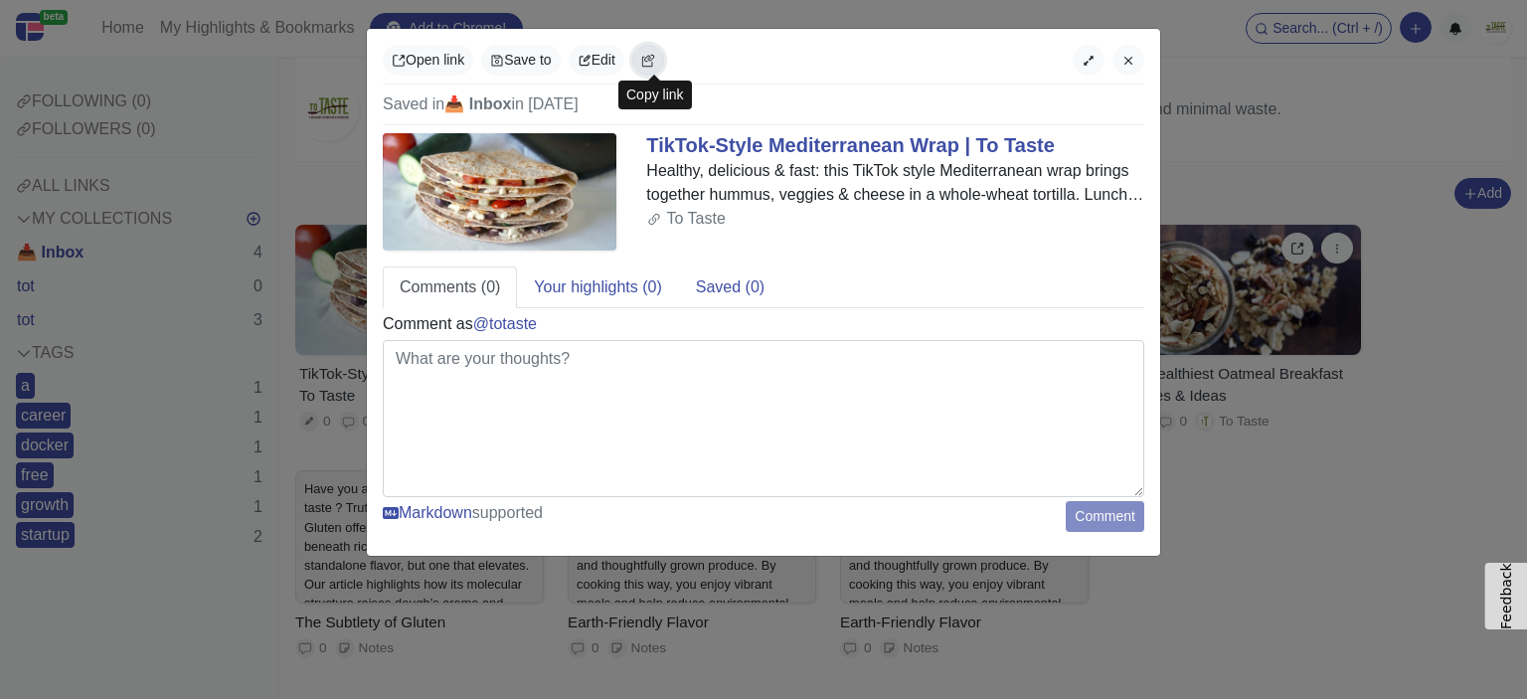
click at [652, 61] on icon "button" at bounding box center [648, 61] width 14 height 14
click at [1121, 57] on icon "button" at bounding box center [1128, 61] width 14 height 14
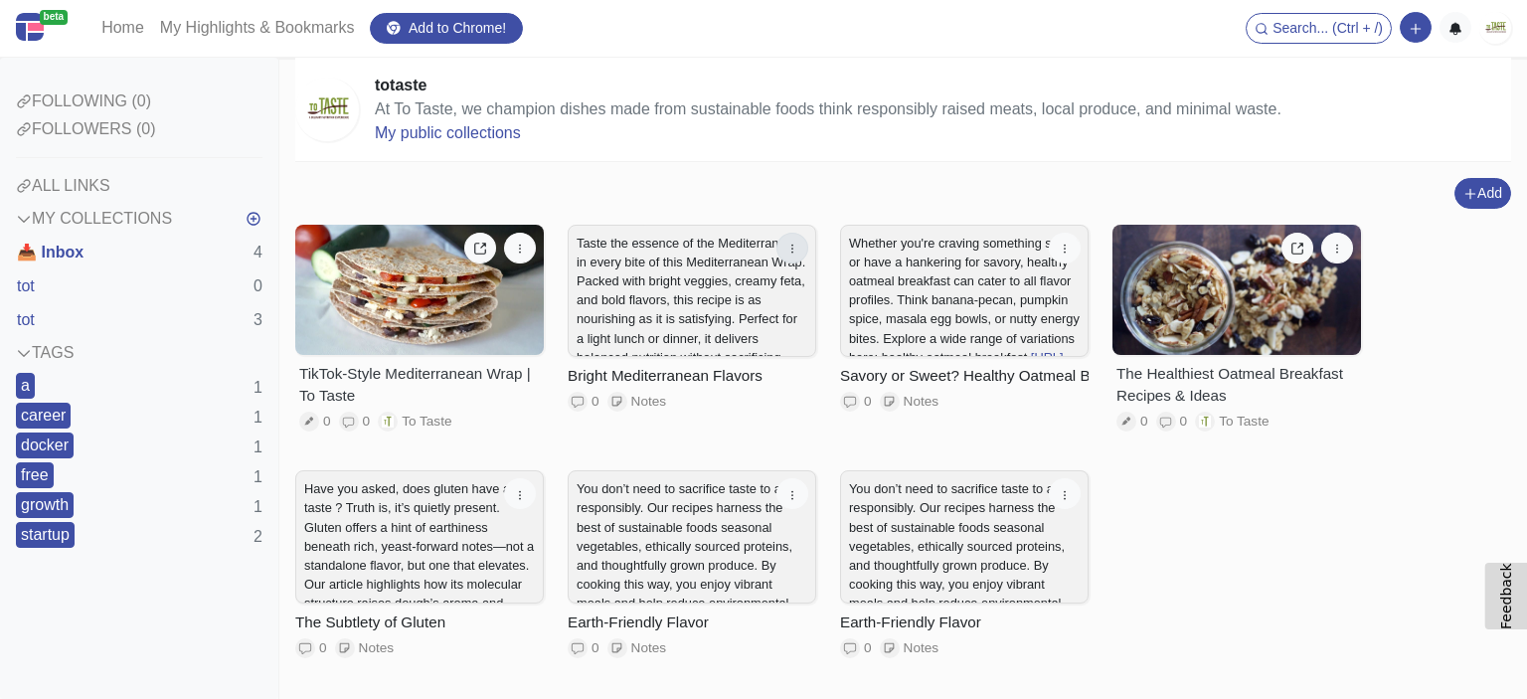
click at [791, 242] on icon "button" at bounding box center [792, 249] width 14 height 14
click at [762, 210] on div "Add Add a link block Add a note block TikTok-Style Mediterranean Wrap | To Tast…" at bounding box center [902, 447] width 1215 height 539
click at [549, 193] on div "Add Add a link block Add a note block" at bounding box center [902, 193] width 1215 height 31
